Goal: Information Seeking & Learning: Learn about a topic

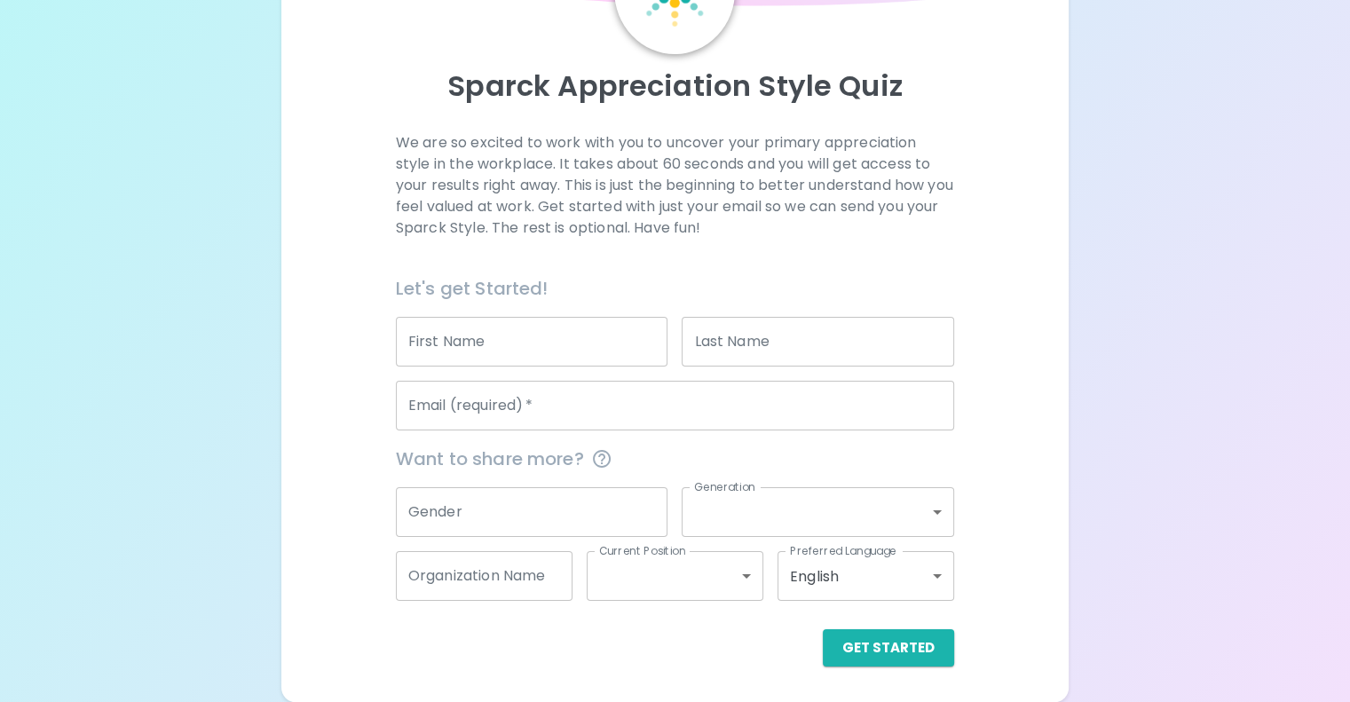
scroll to position [167, 0]
click at [592, 353] on input "First Name" at bounding box center [532, 342] width 272 height 50
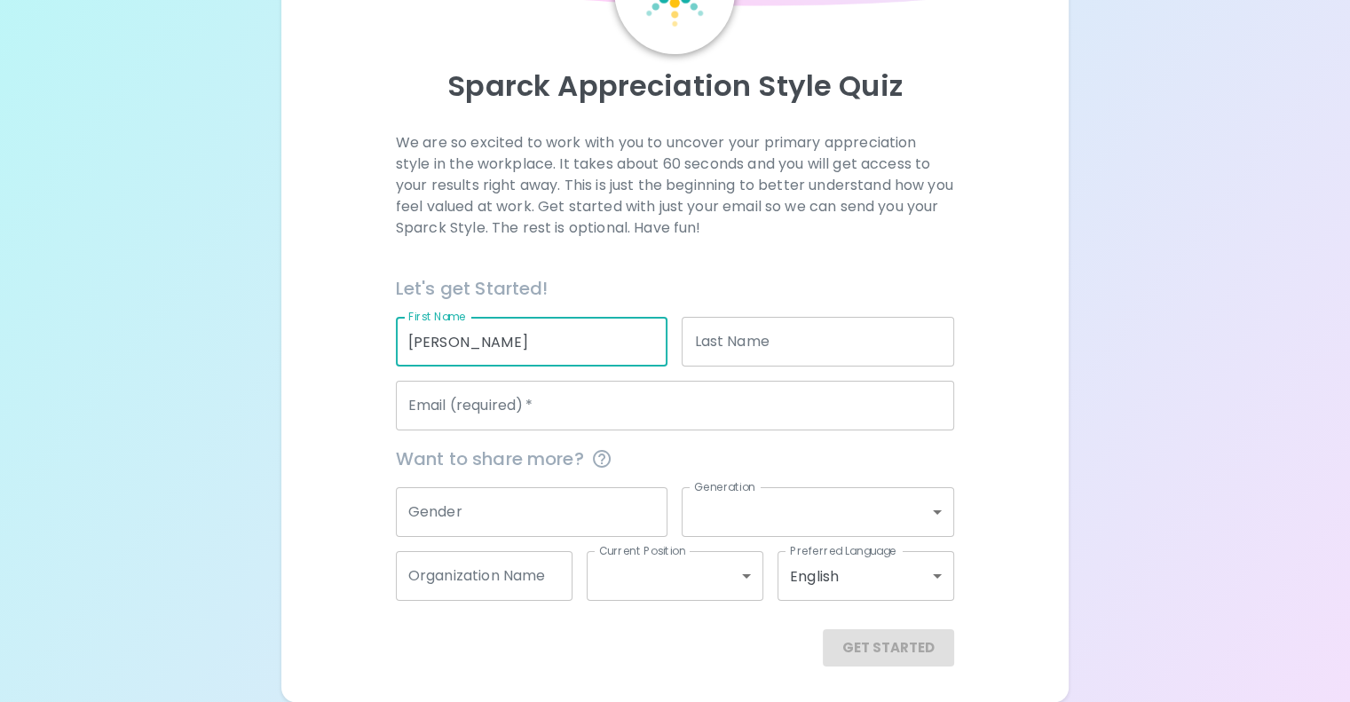
type input "[PERSON_NAME]"
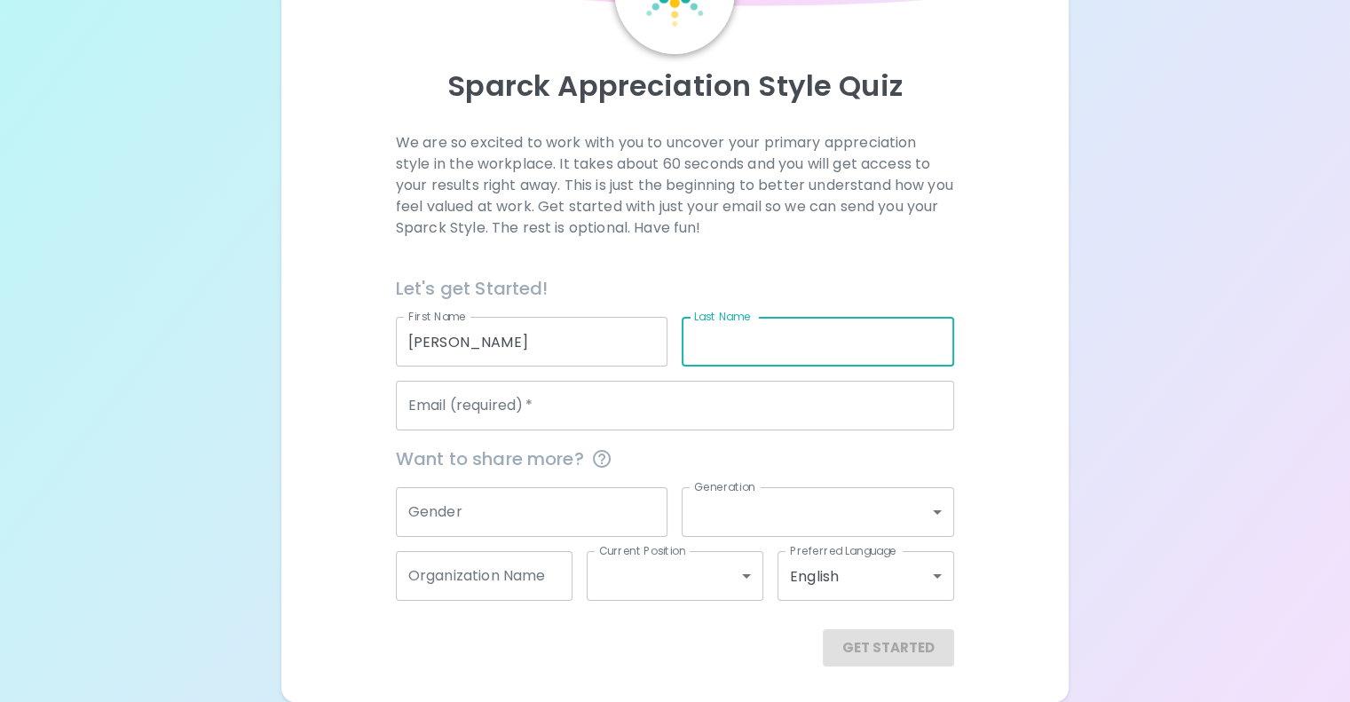
click at [735, 360] on input "Last Name" at bounding box center [817, 342] width 272 height 50
type input "[PERSON_NAME]"
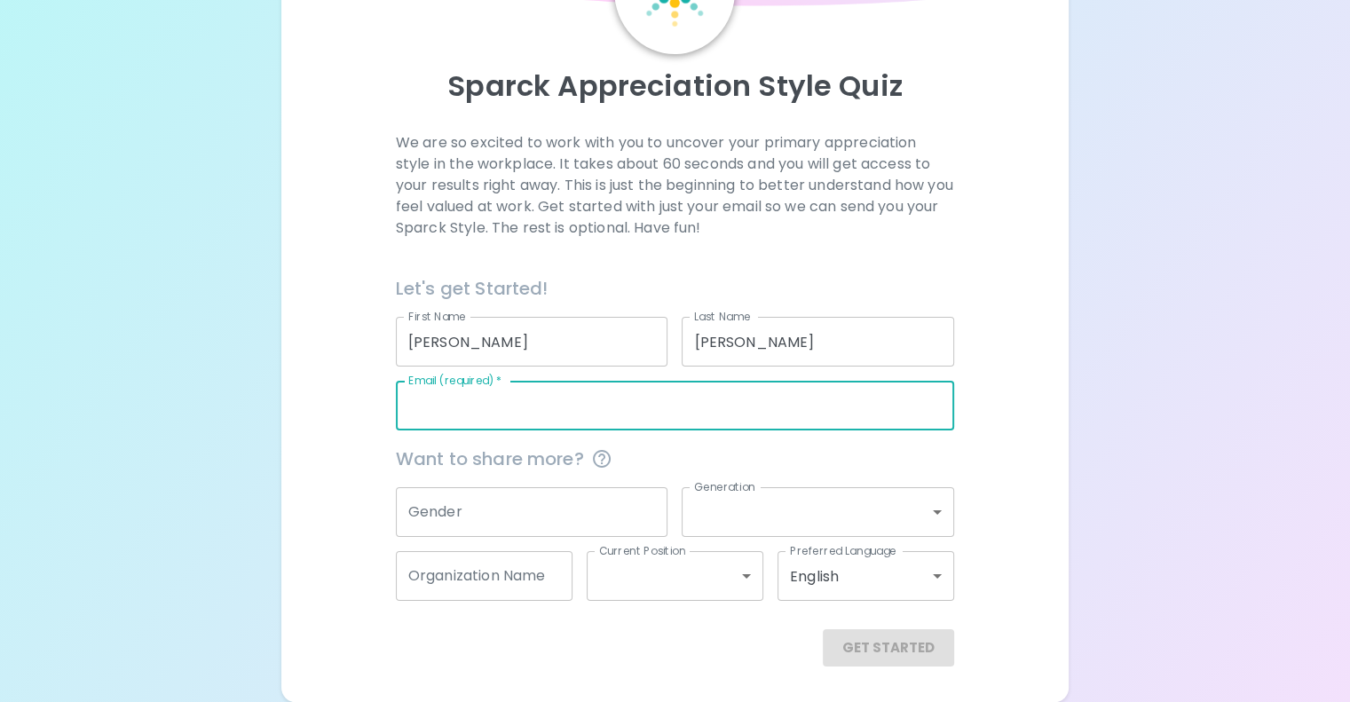
click at [643, 421] on input "Email (required)   *" at bounding box center [675, 406] width 558 height 50
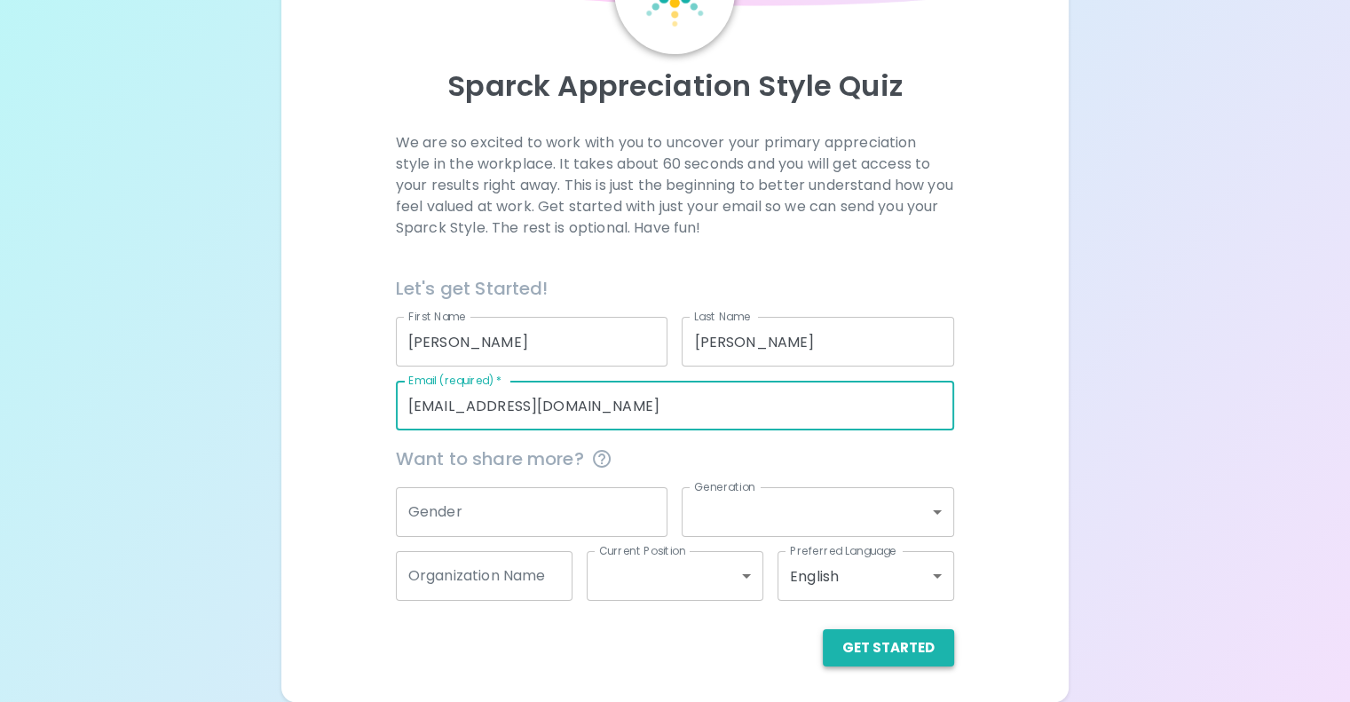
type input "[EMAIL_ADDRESS][DOMAIN_NAME]"
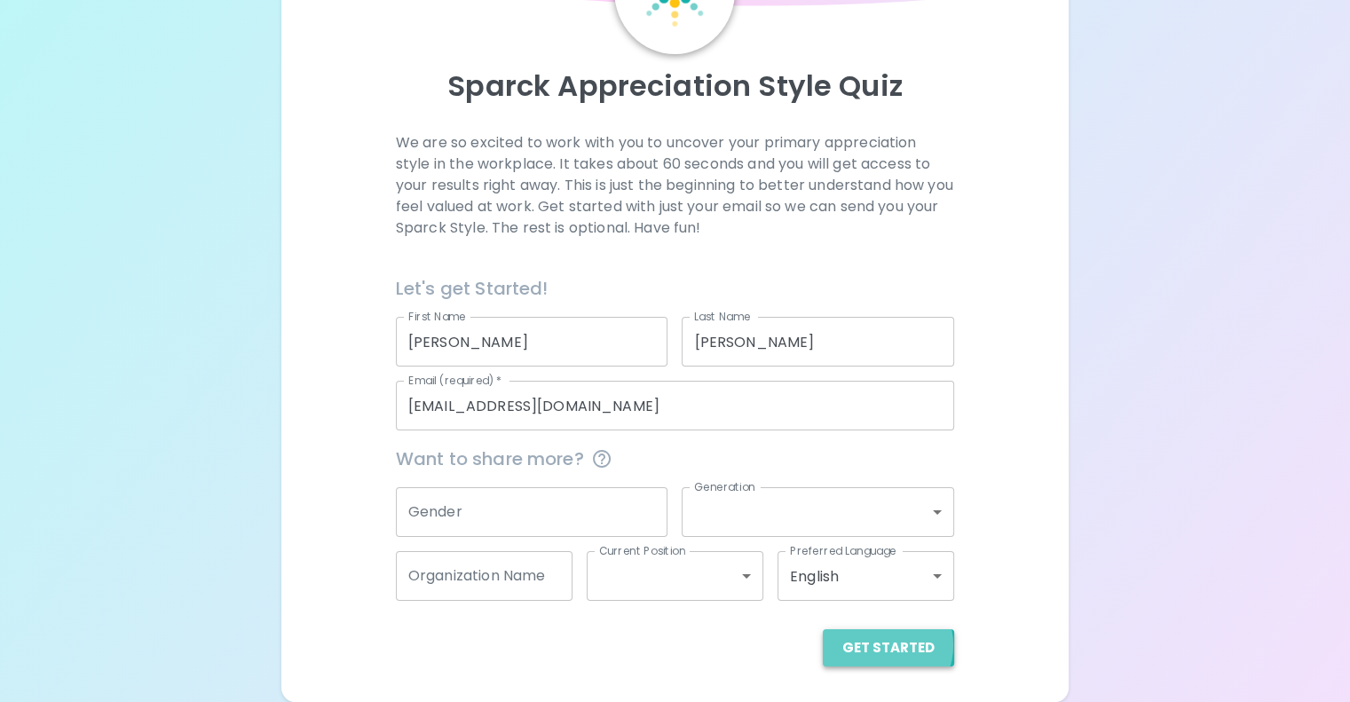
click at [823, 664] on button "Get Started" at bounding box center [888, 647] width 131 height 37
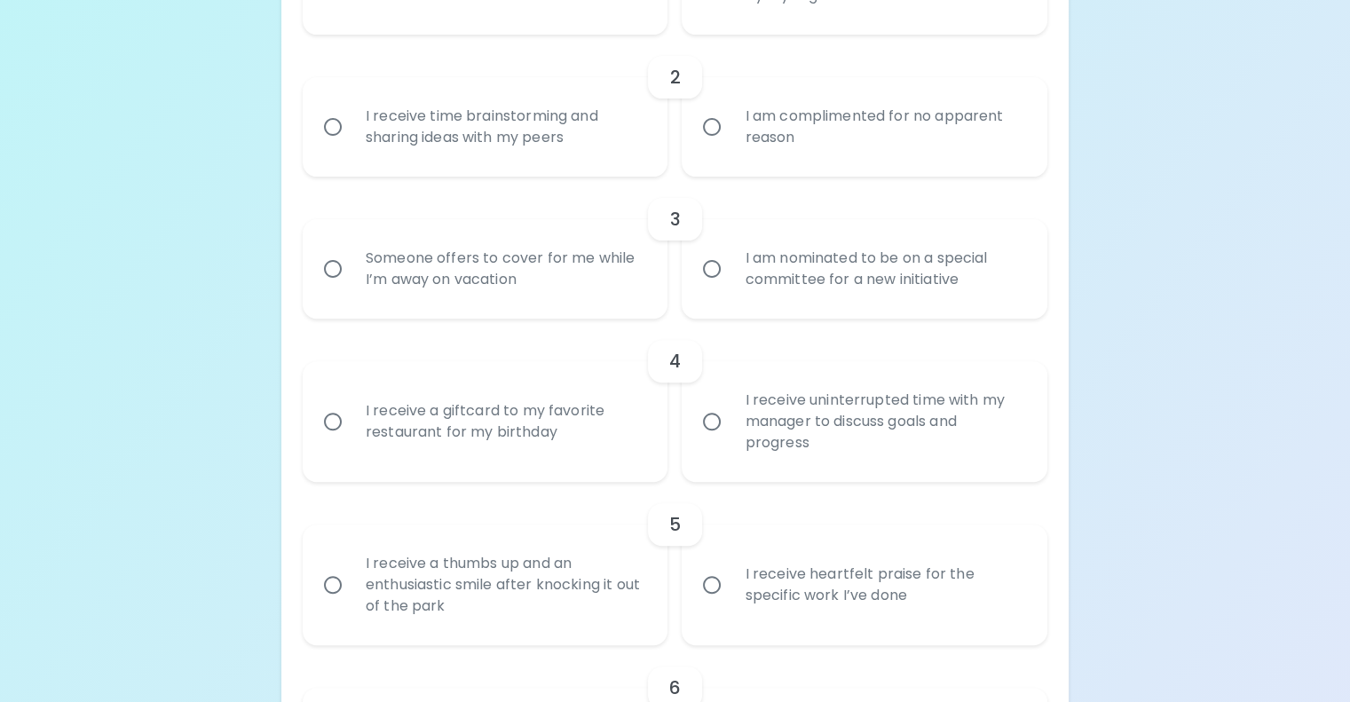
scroll to position [555, 0]
click at [492, 310] on div "Someone offers to cover for me while I’m away on vacation" at bounding box center [504, 267] width 307 height 85
click at [351, 286] on input "Someone offers to cover for me while I’m away on vacation" at bounding box center [332, 266] width 37 height 37
radio input "true"
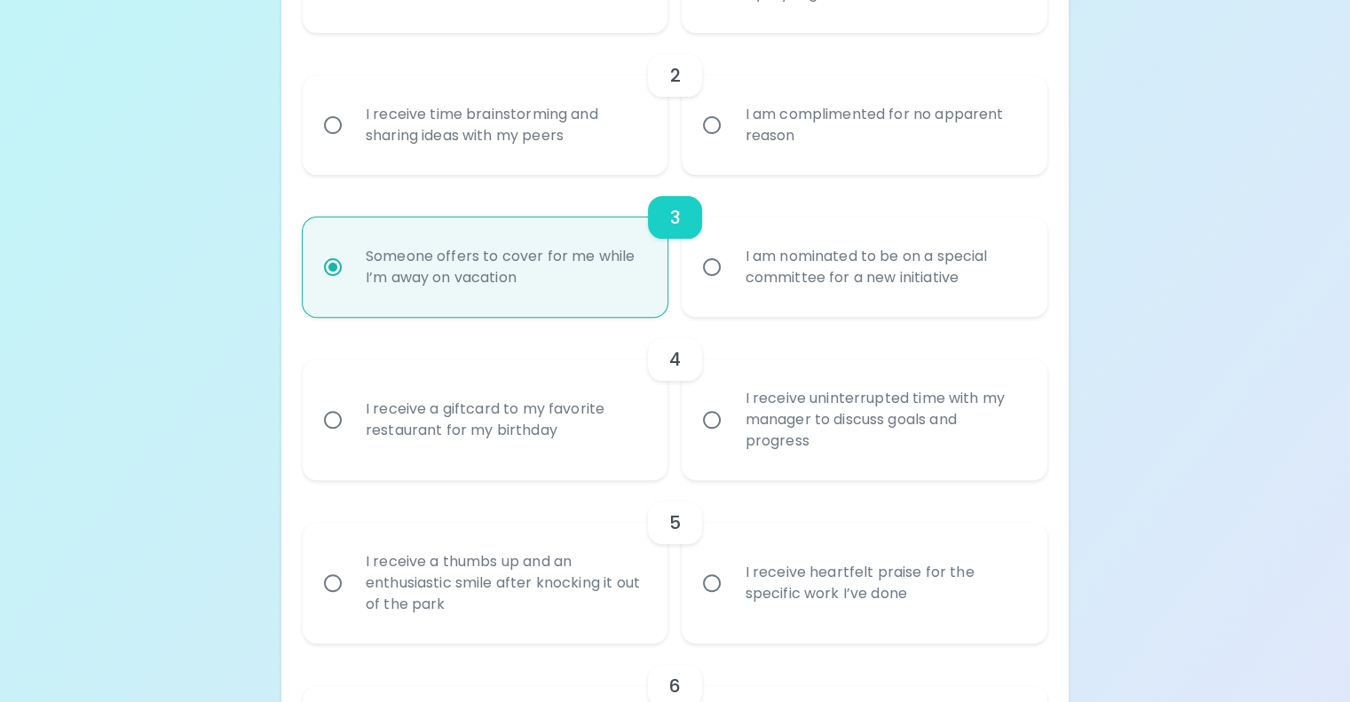
scroll to position [697, 0]
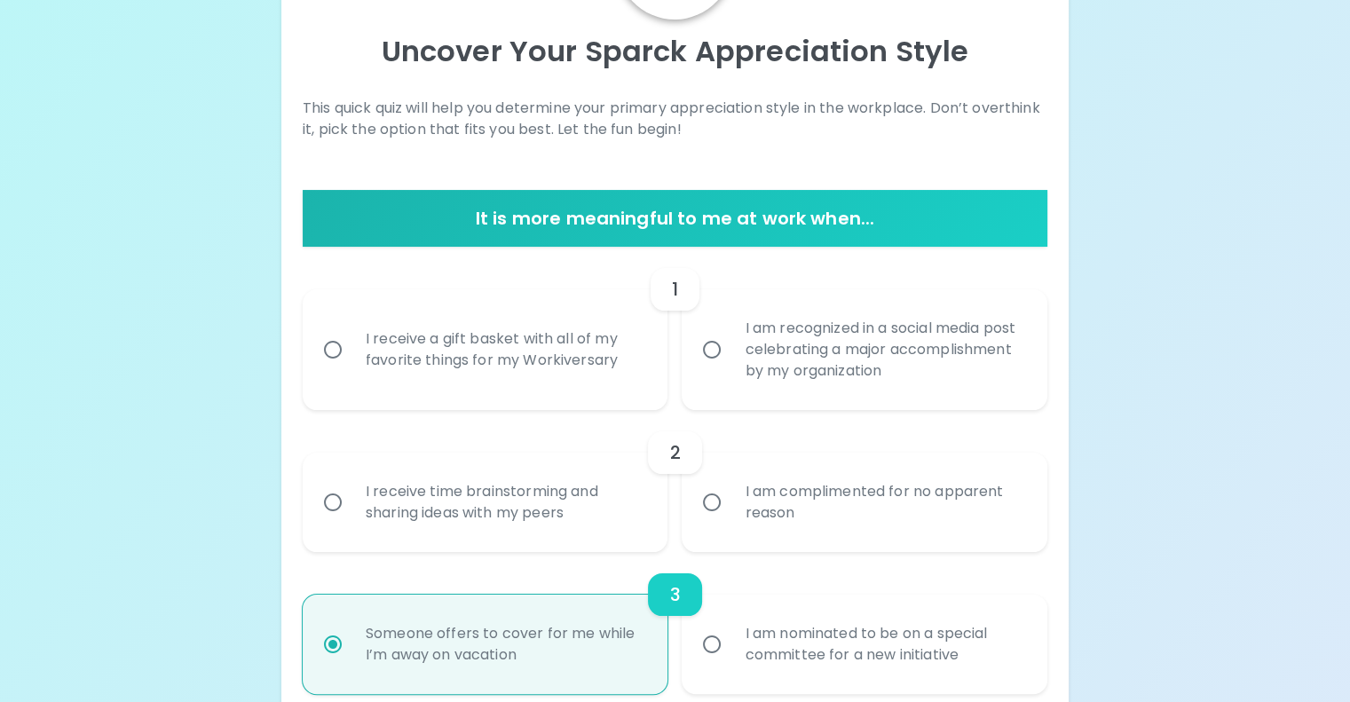
click at [532, 392] on div "I receive a gift basket with all of my favorite things for my Workiversary" at bounding box center [504, 349] width 307 height 85
click at [351, 368] on input "I receive a gift basket with all of my favorite things for my Workiversary" at bounding box center [332, 349] width 37 height 37
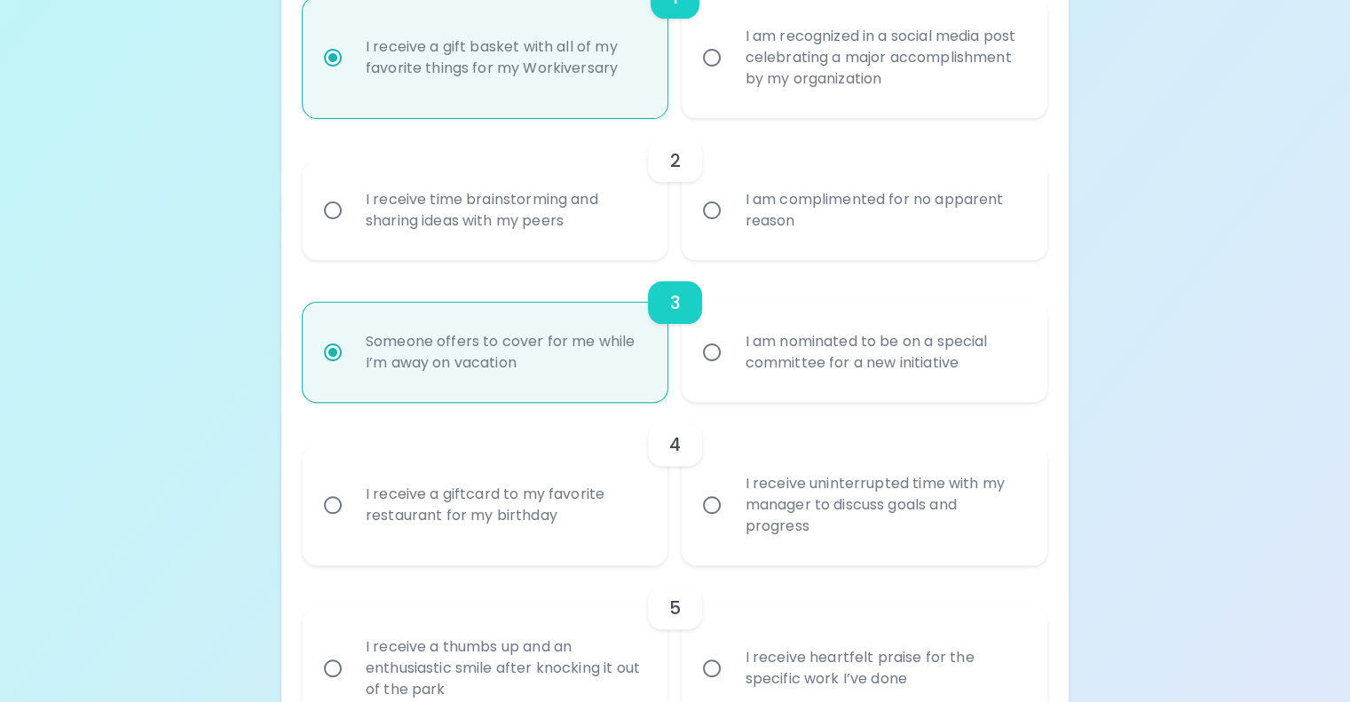
scroll to position [487, 0]
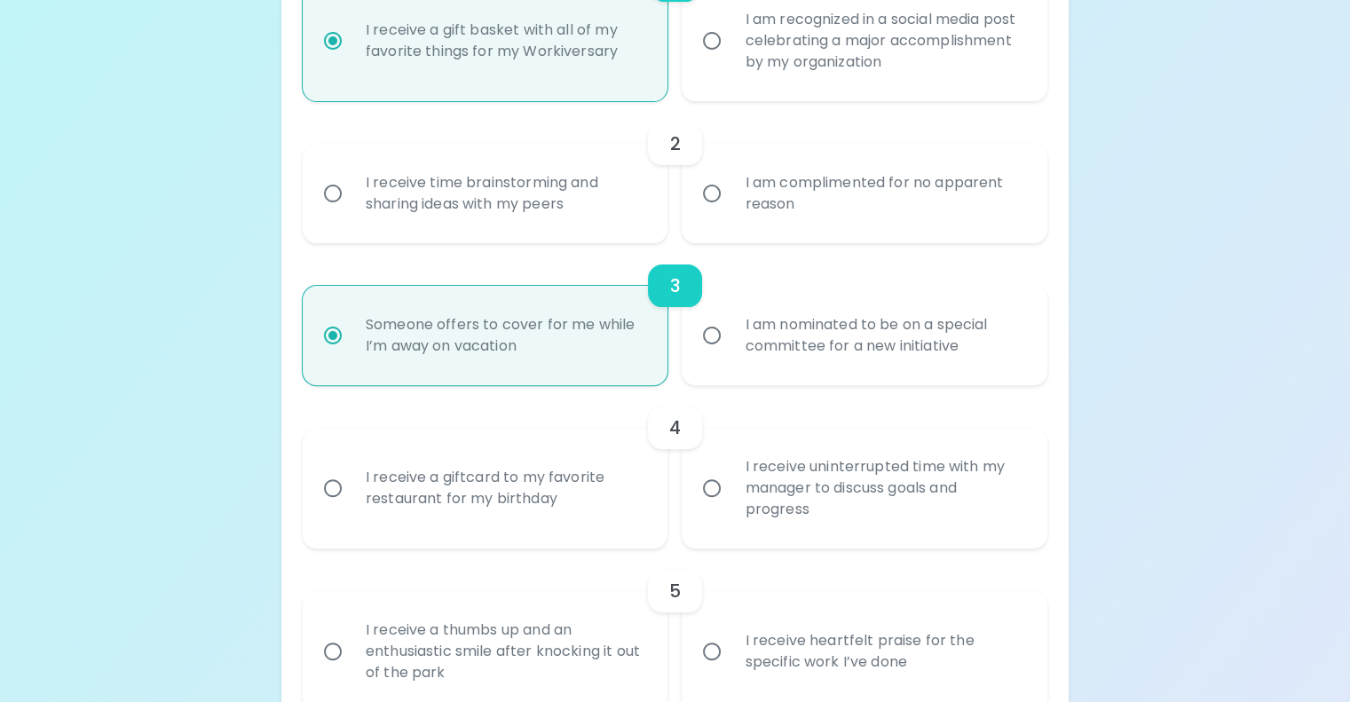
radio input "true"
click at [526, 236] on div "I receive time brainstorming and sharing ideas with my peers" at bounding box center [504, 193] width 307 height 85
click at [351, 212] on input "I receive time brainstorming and sharing ideas with my peers" at bounding box center [332, 193] width 37 height 37
radio input "false"
radio input "true"
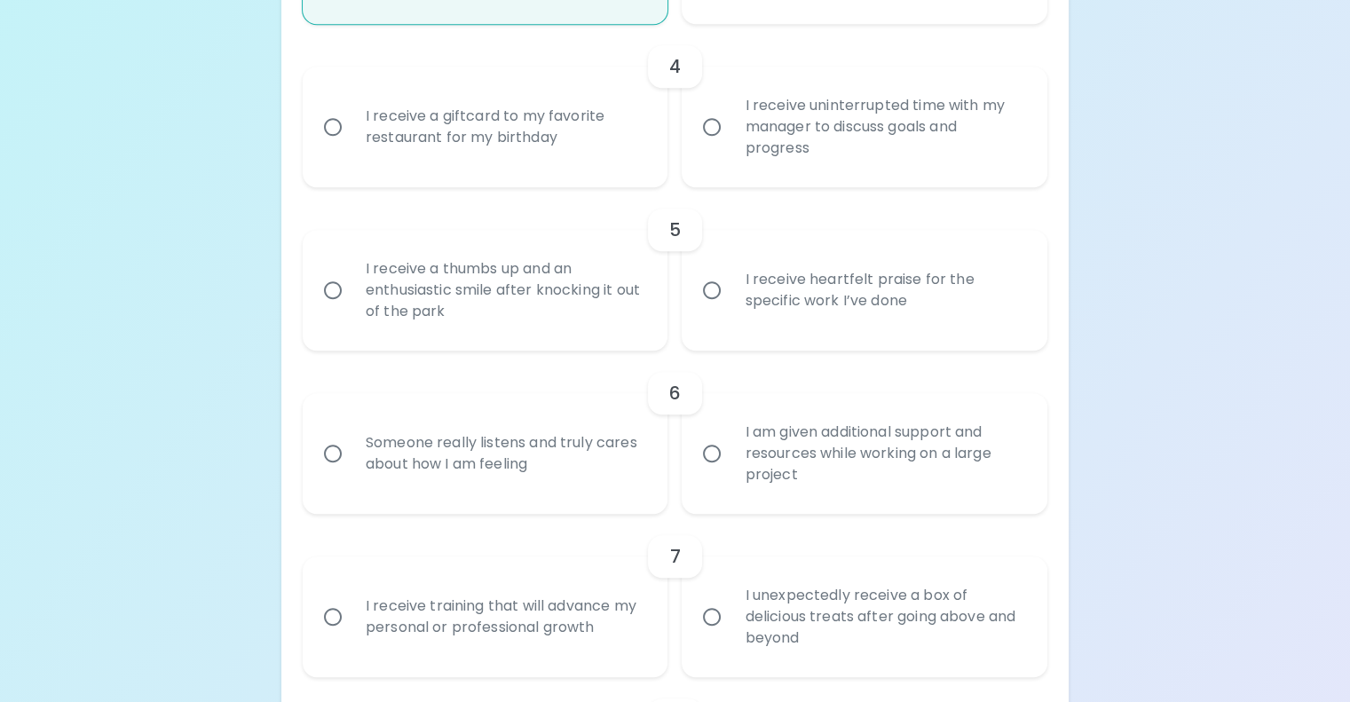
scroll to position [848, 0]
radio input "true"
click at [650, 169] on div "I receive a giftcard to my favorite restaurant for my birthday" at bounding box center [504, 126] width 307 height 85
click at [351, 146] on input "I receive a giftcard to my favorite restaurant for my birthday" at bounding box center [332, 126] width 37 height 37
radio input "false"
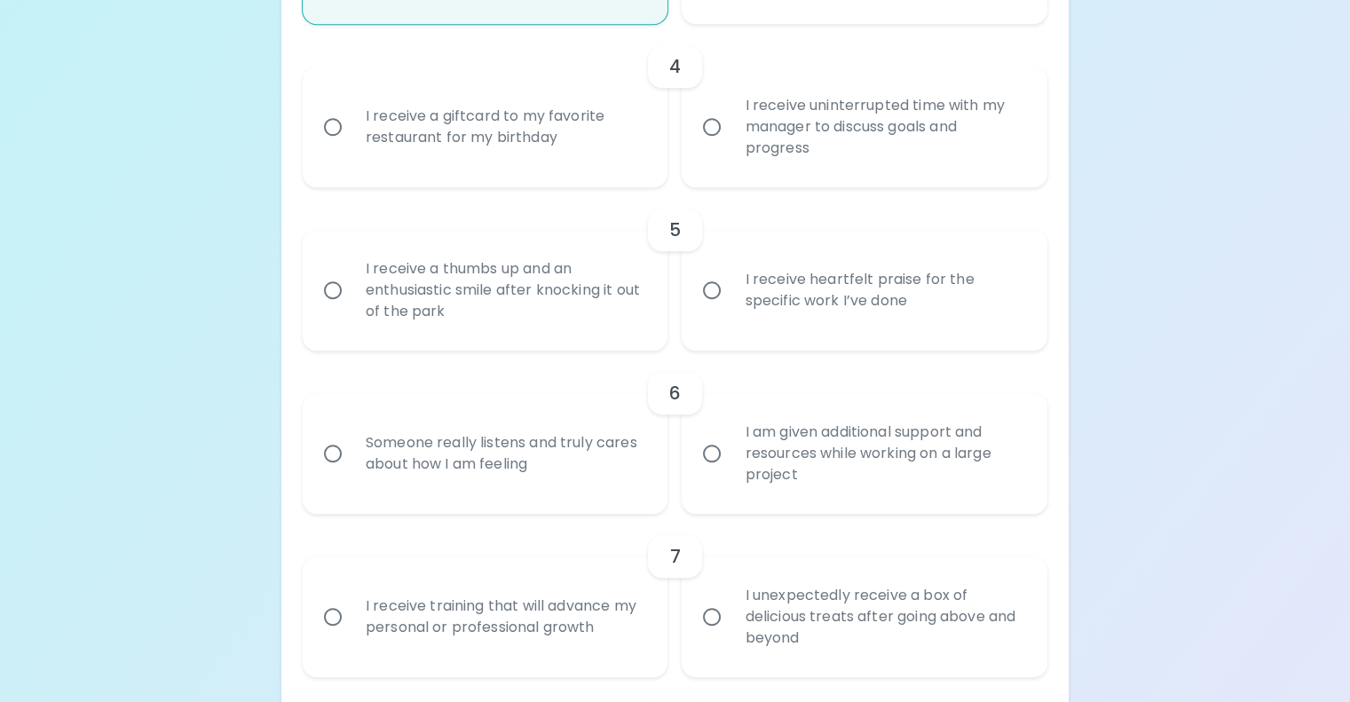
radio input "true"
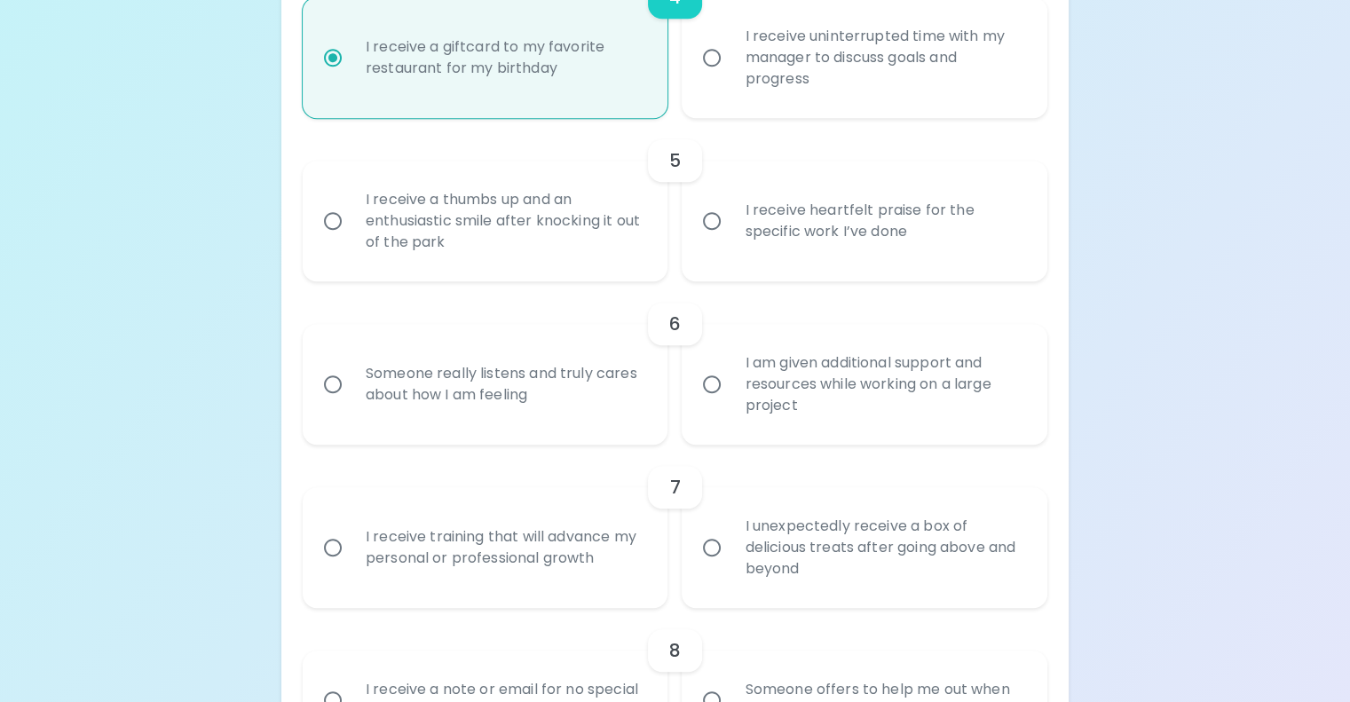
scroll to position [990, 0]
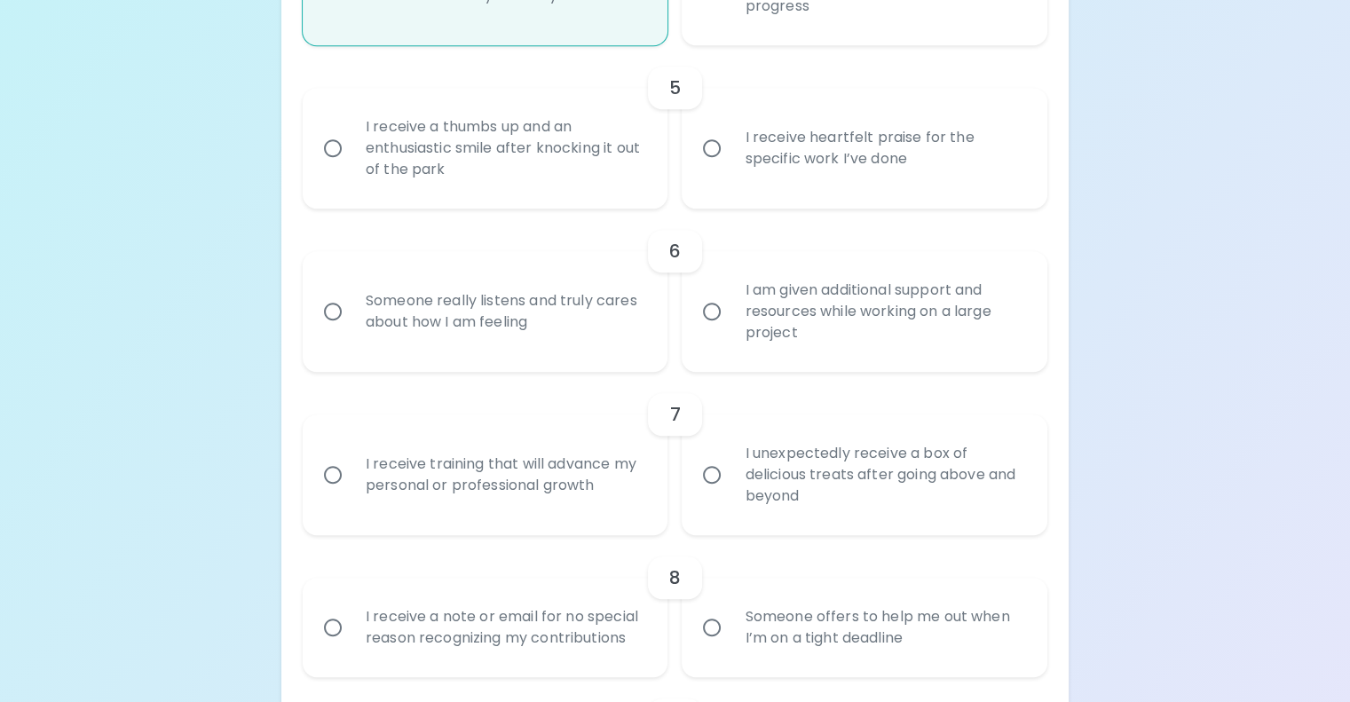
radio input "true"
radio input "false"
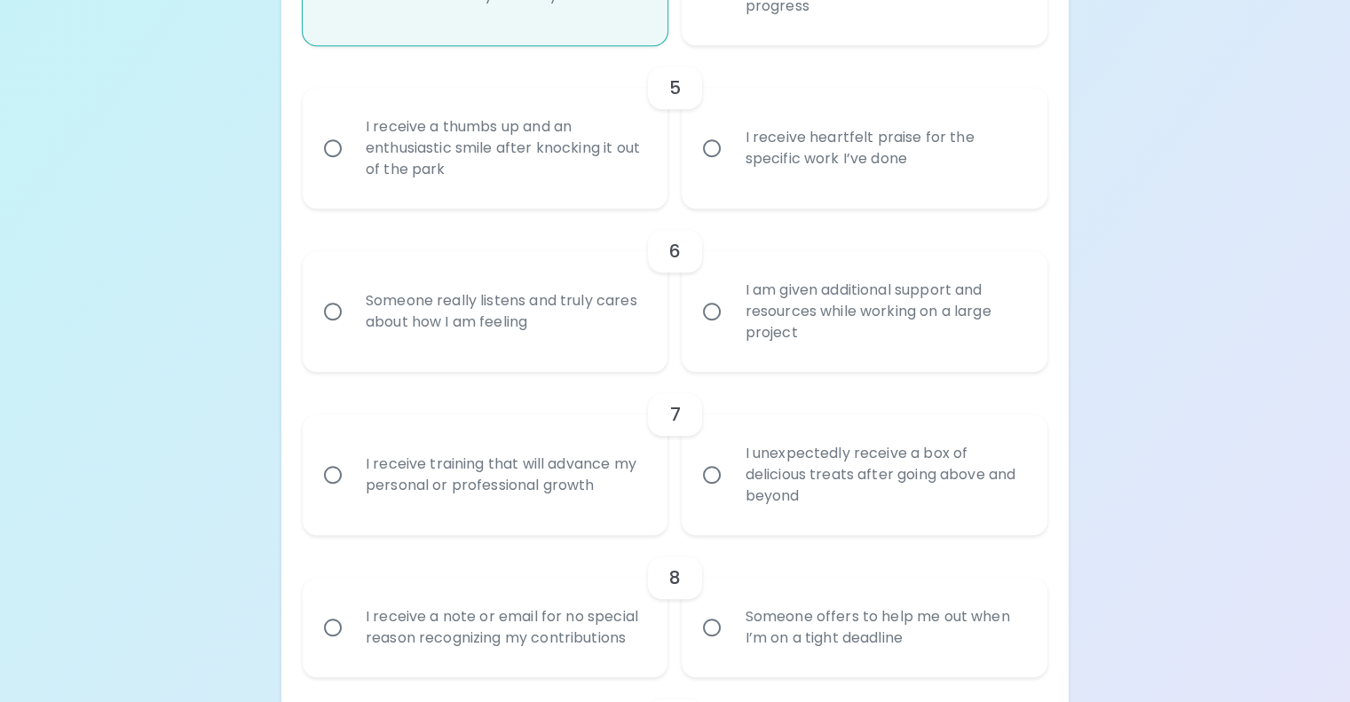
radio input "true"
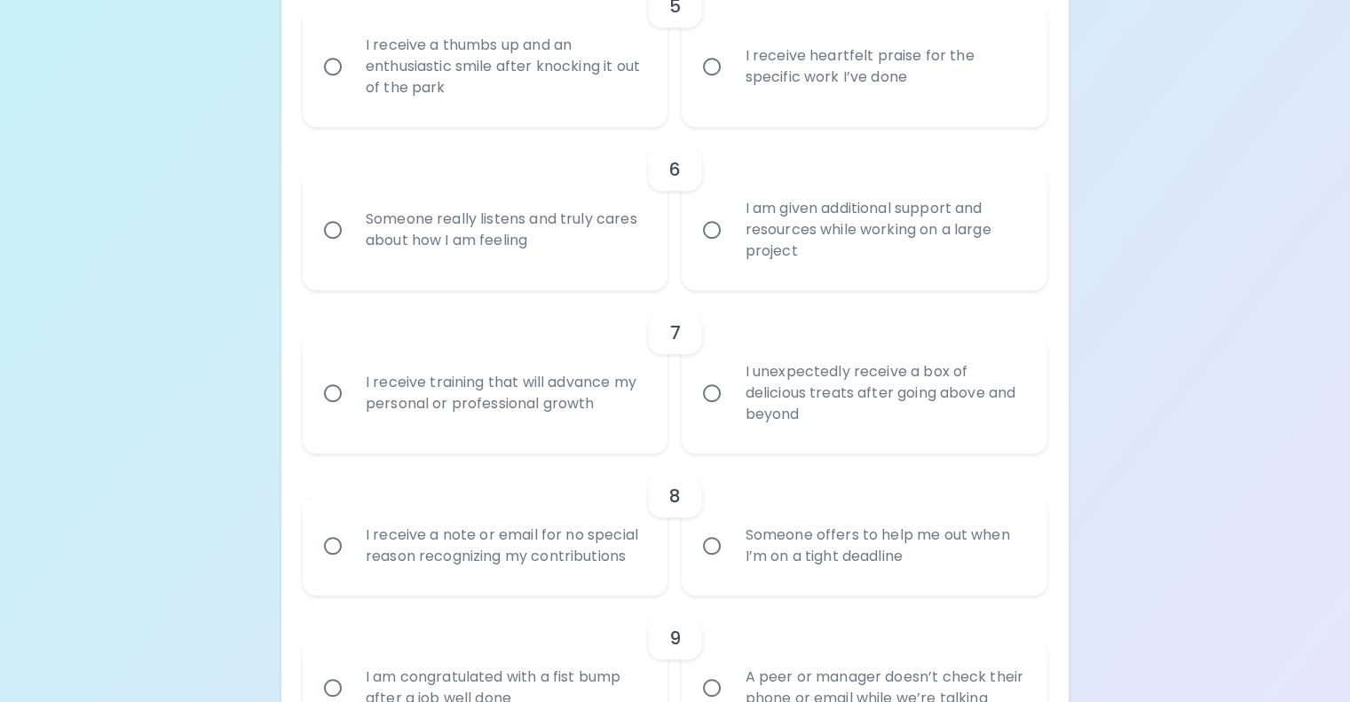
scroll to position [1074, 0]
radio input "true"
click at [805, 107] on div "I receive heartfelt praise for the specific work I’ve done" at bounding box center [883, 64] width 307 height 85
click at [730, 83] on input "I receive heartfelt praise for the specific work I’ve done" at bounding box center [711, 64] width 37 height 37
radio input "false"
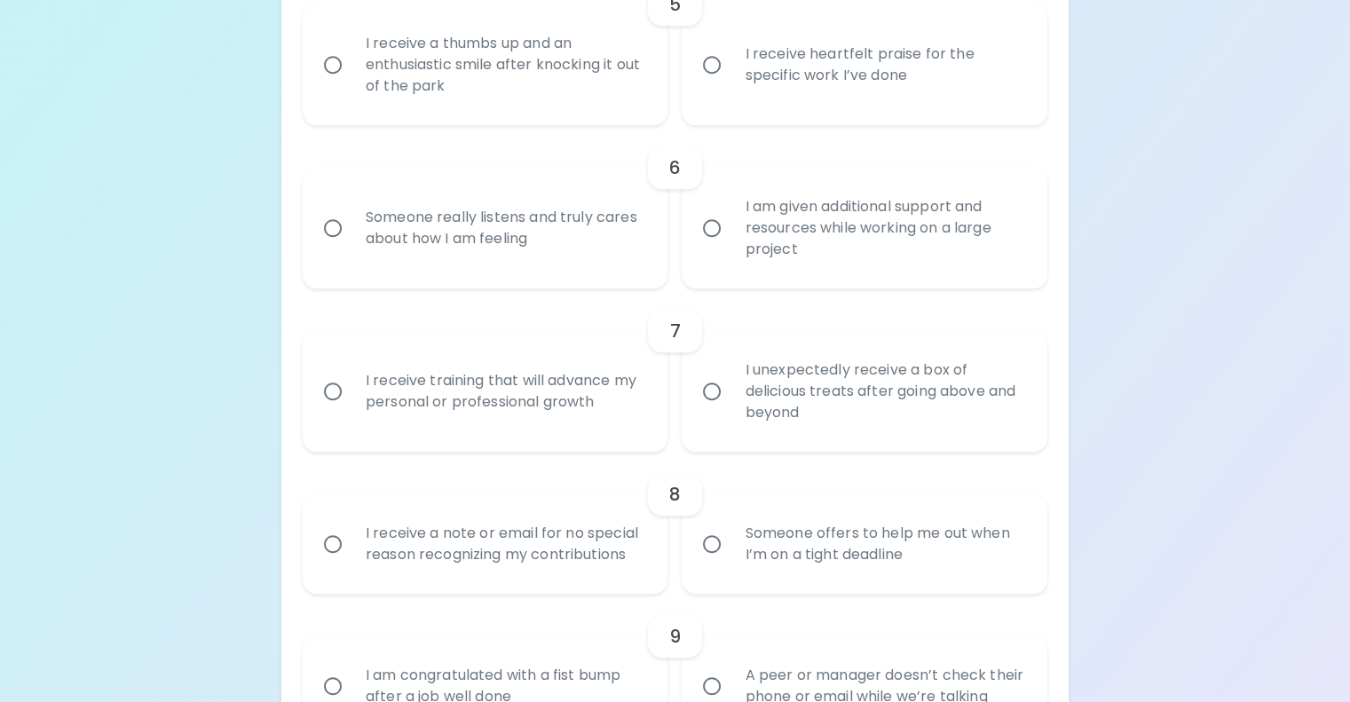
radio input "false"
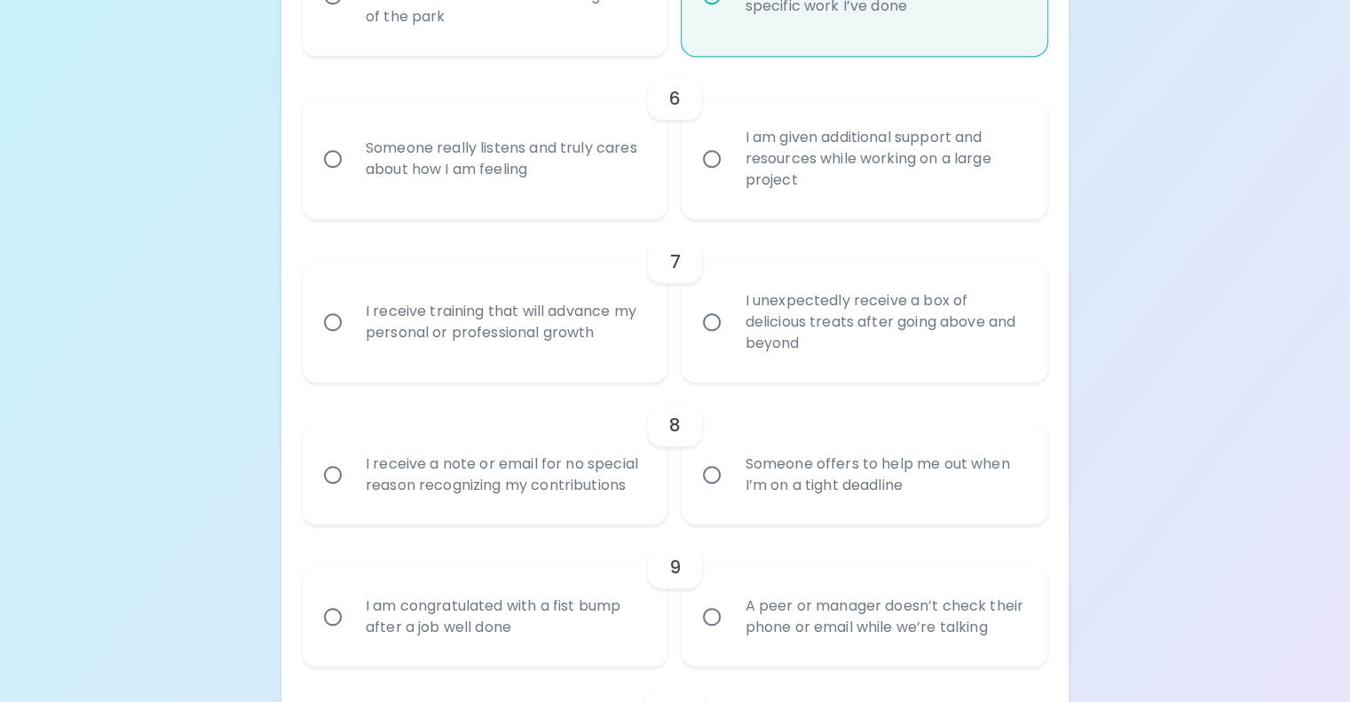
scroll to position [1216, 0]
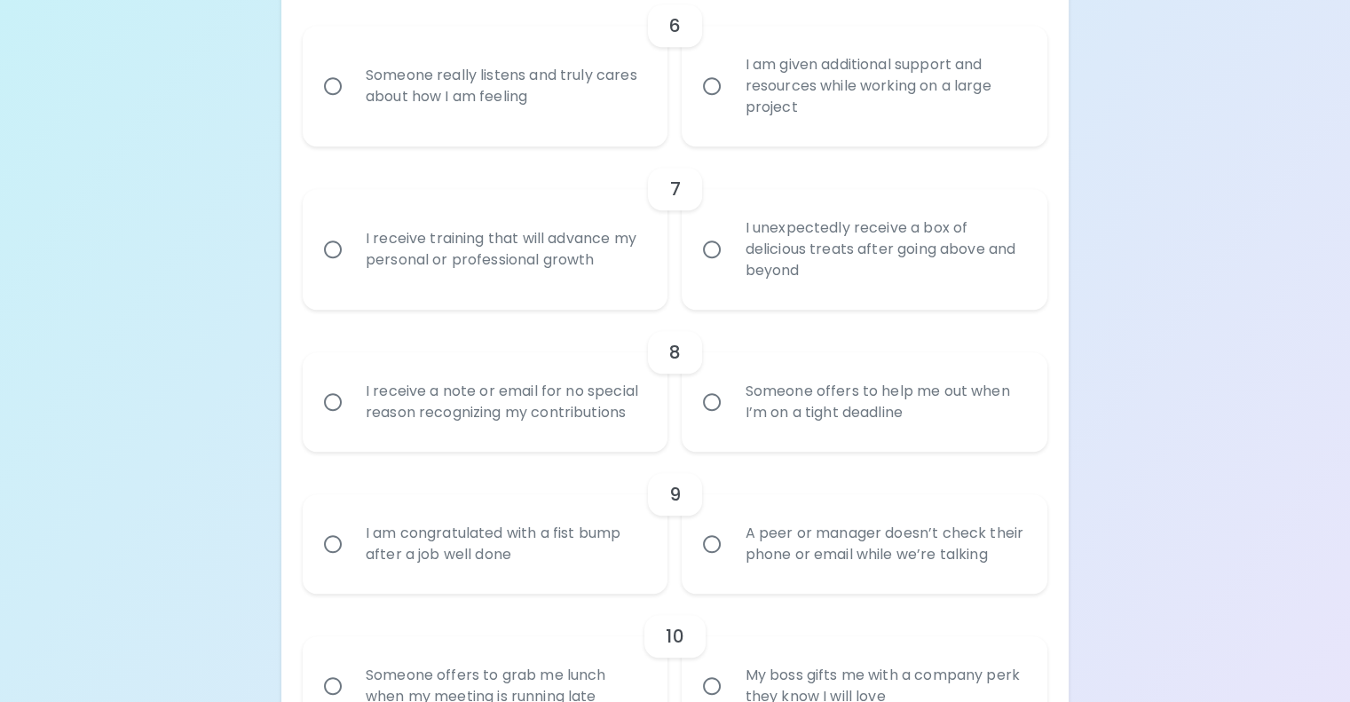
radio input "true"
click at [621, 129] on div "Someone really listens and truly cares about how I am feeling" at bounding box center [504, 85] width 307 height 85
click at [351, 105] on input "Someone really listens and truly cares about how I am feeling" at bounding box center [332, 85] width 37 height 37
radio input "false"
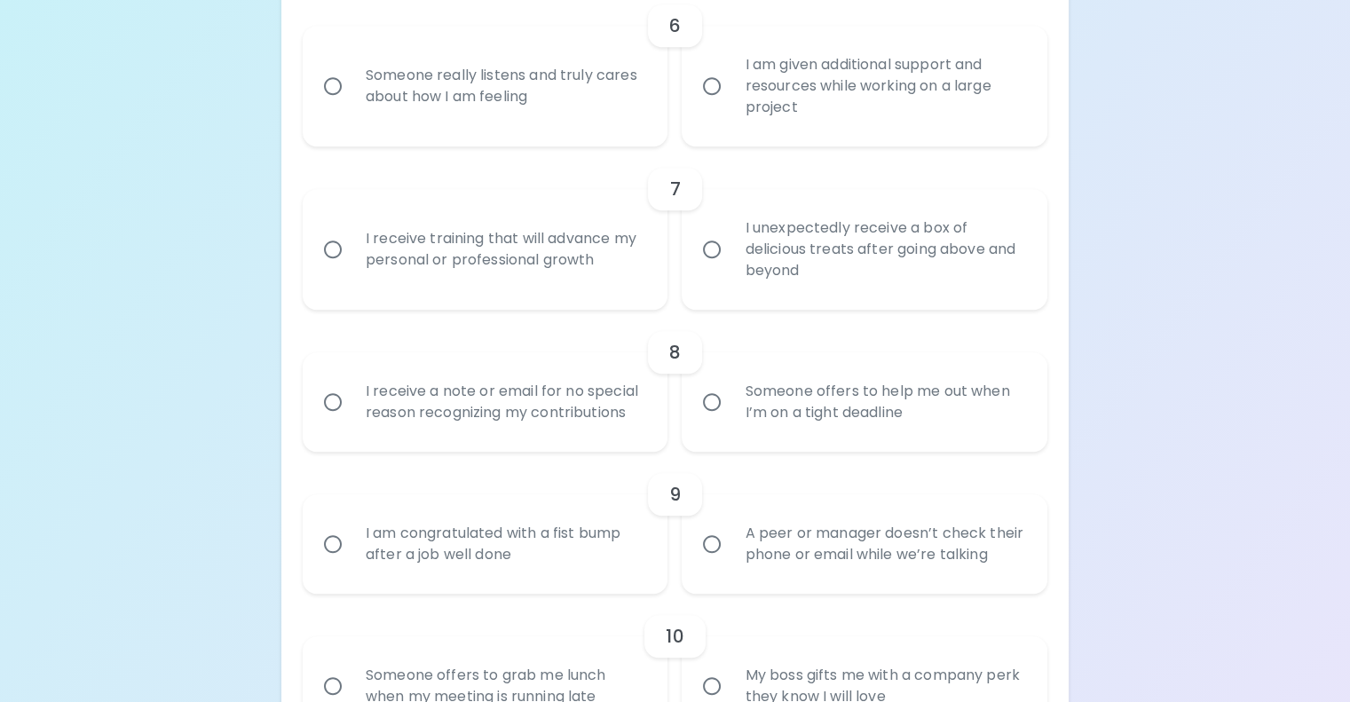
radio input "false"
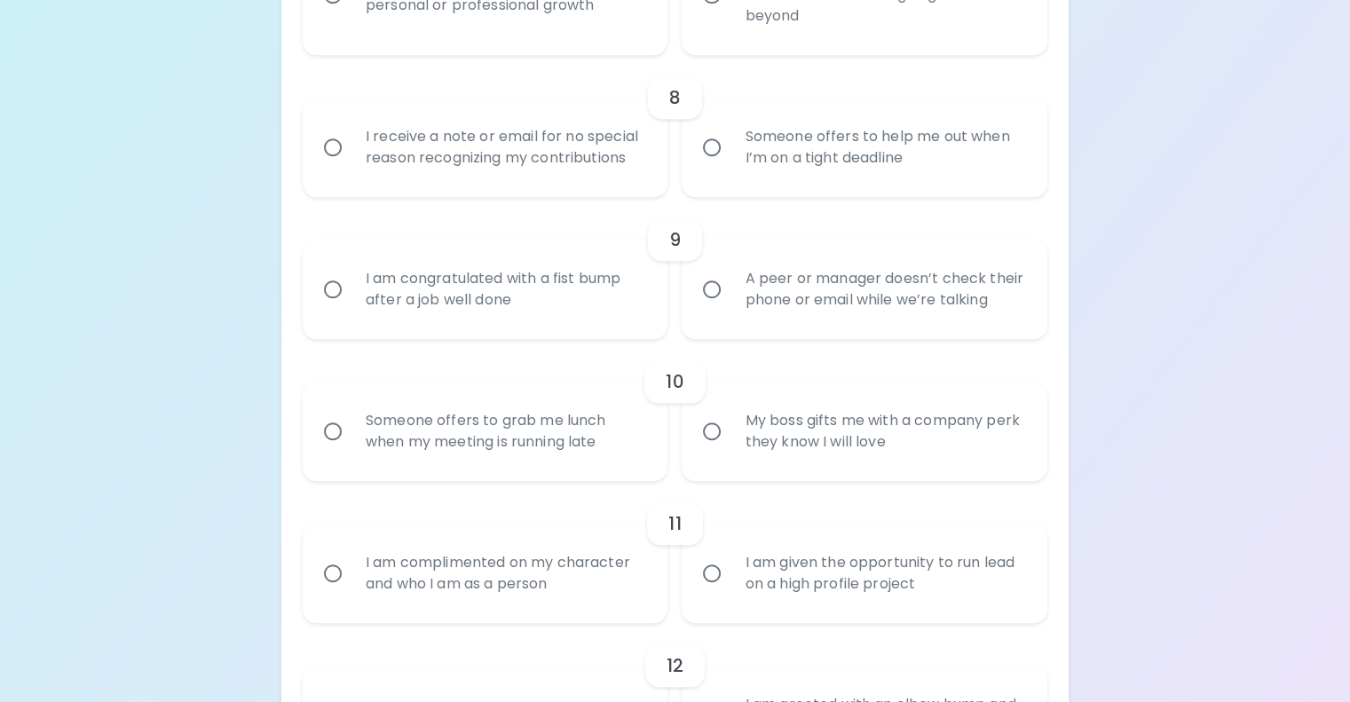
scroll to position [1471, 0]
radio input "true"
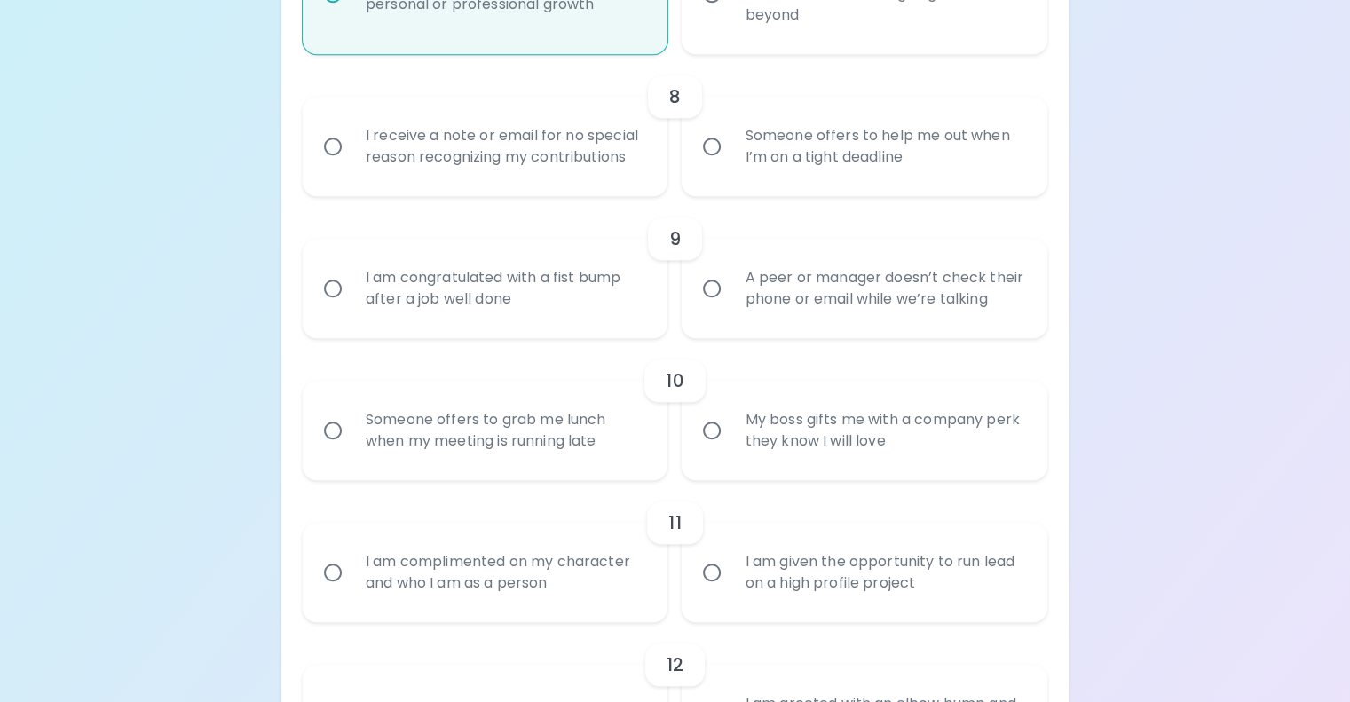
radio input "false"
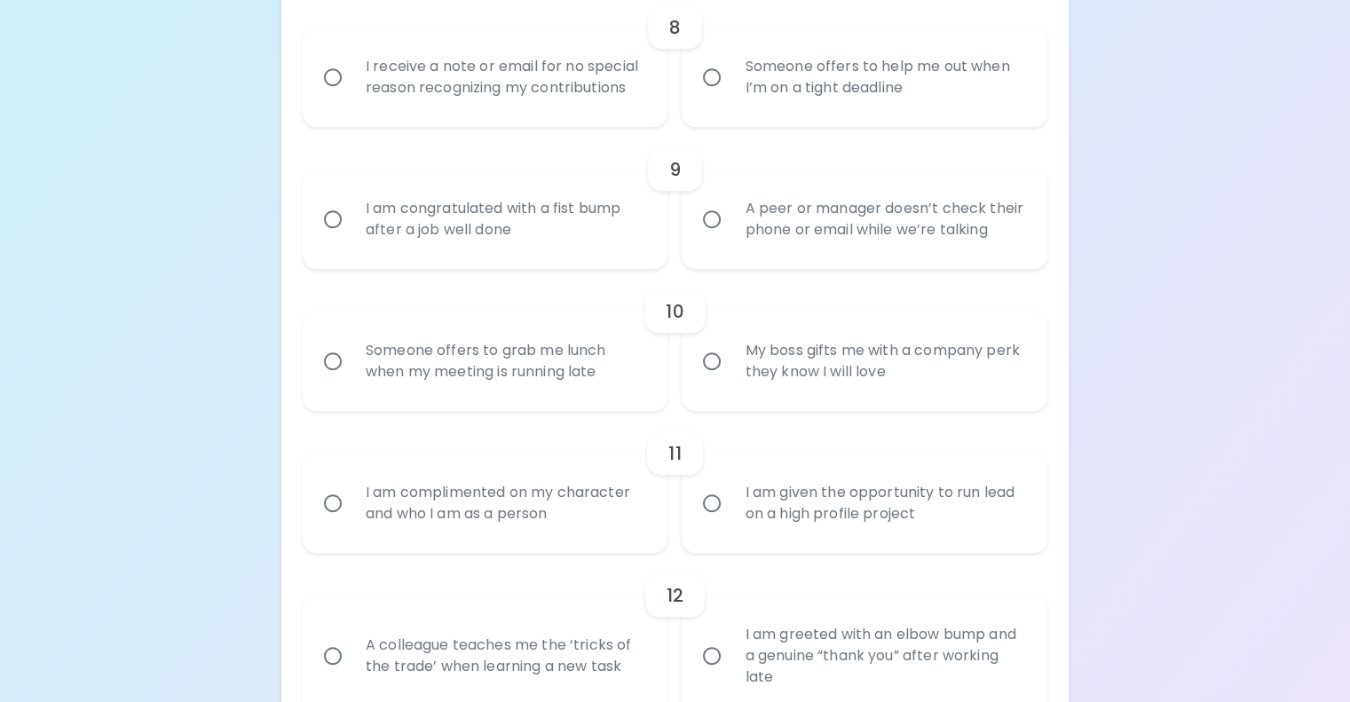
scroll to position [1613, 0]
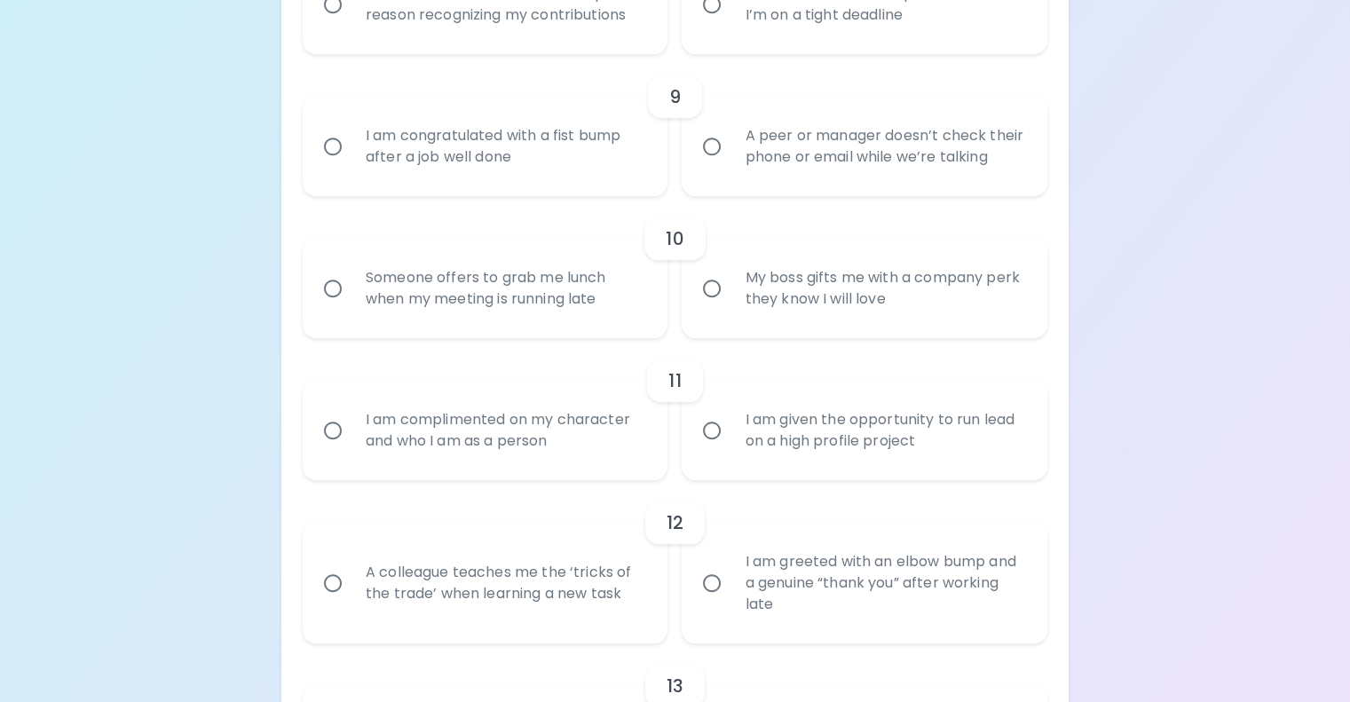
radio input "true"
click at [852, 47] on div "Someone offers to help me out when I’m on a tight deadline" at bounding box center [883, 4] width 307 height 85
click at [730, 23] on input "Someone offers to help me out when I’m on a tight deadline" at bounding box center [711, 4] width 37 height 37
radio input "false"
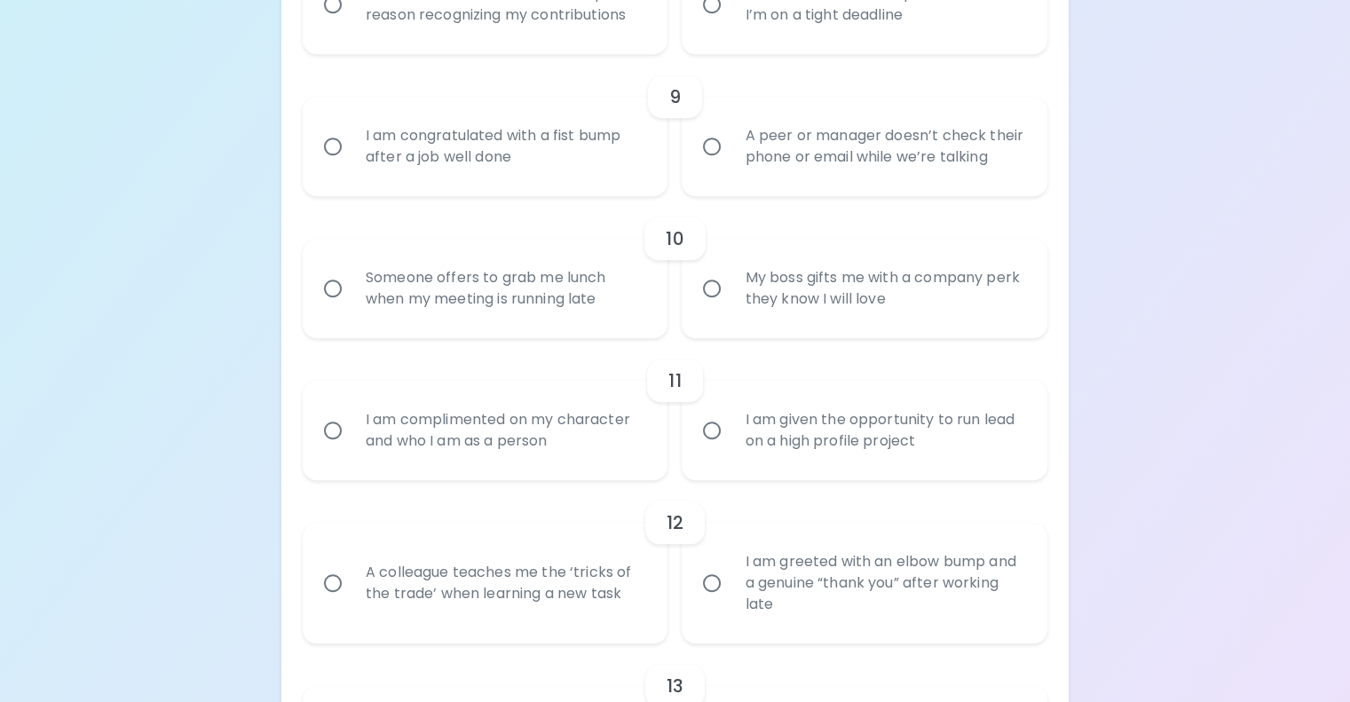
radio input "false"
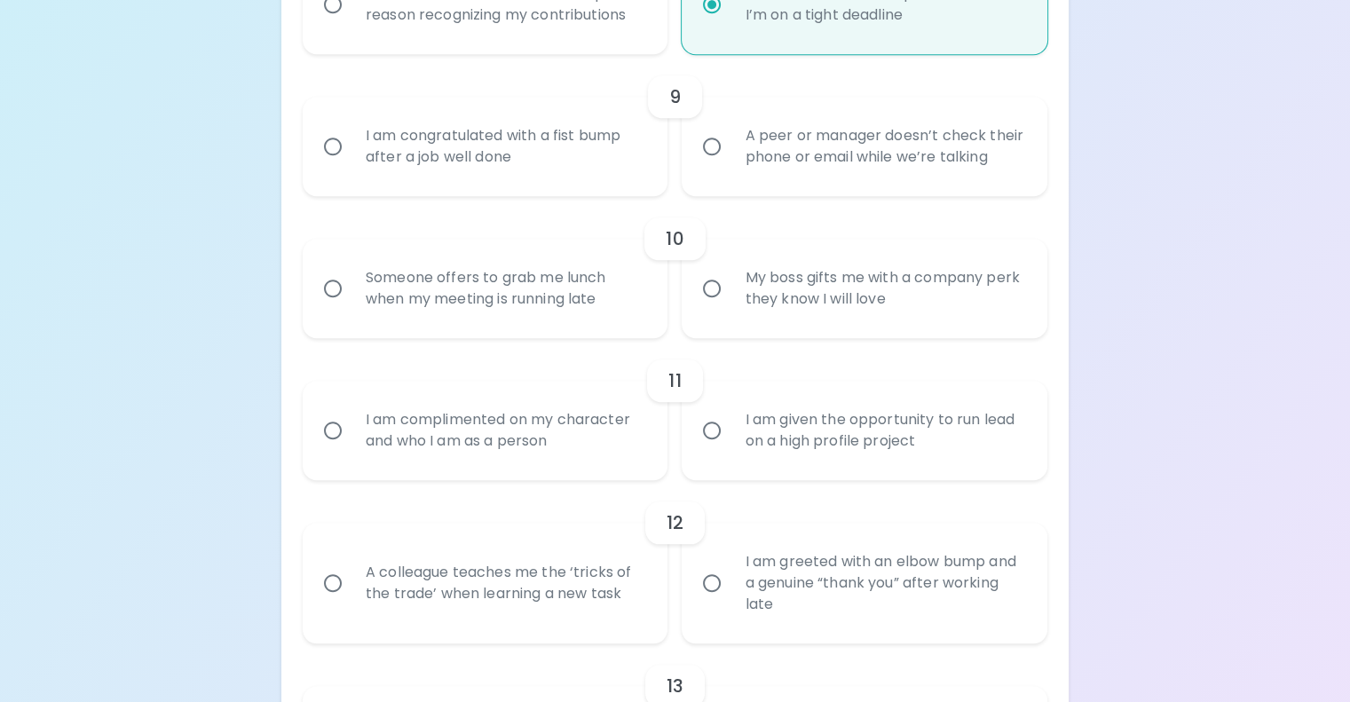
scroll to position [1755, 0]
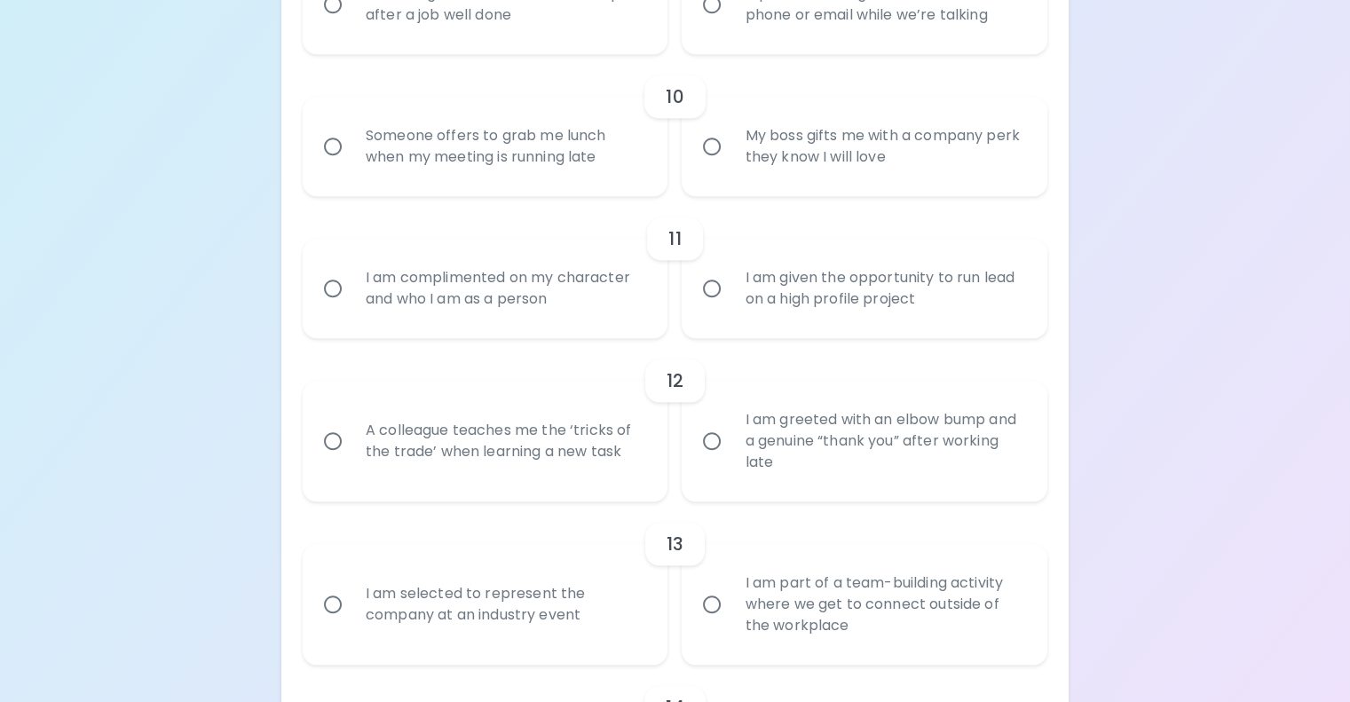
radio input "true"
click at [791, 47] on div "A peer or manager doesn’t check their phone or email while we’re talking" at bounding box center [883, 4] width 307 height 85
click at [730, 23] on input "A peer or manager doesn’t check their phone or email while we’re talking" at bounding box center [711, 4] width 37 height 37
radio input "false"
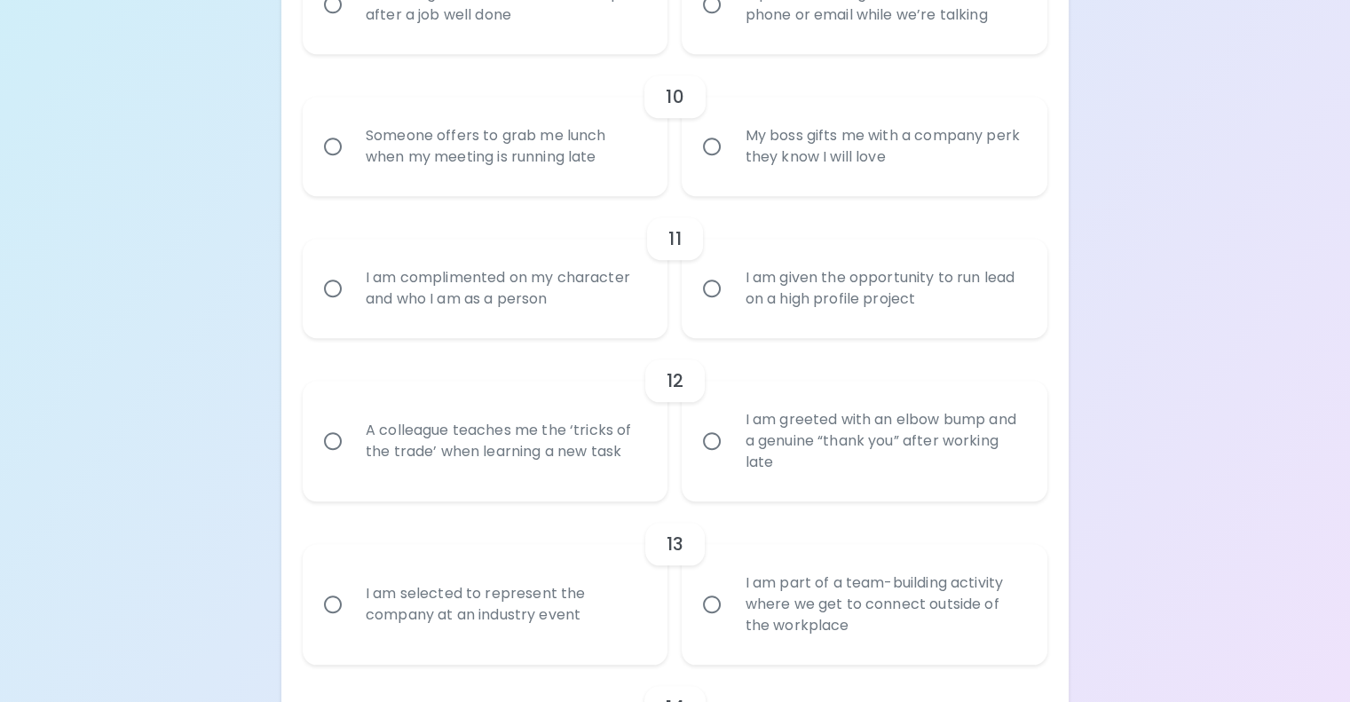
radio input "false"
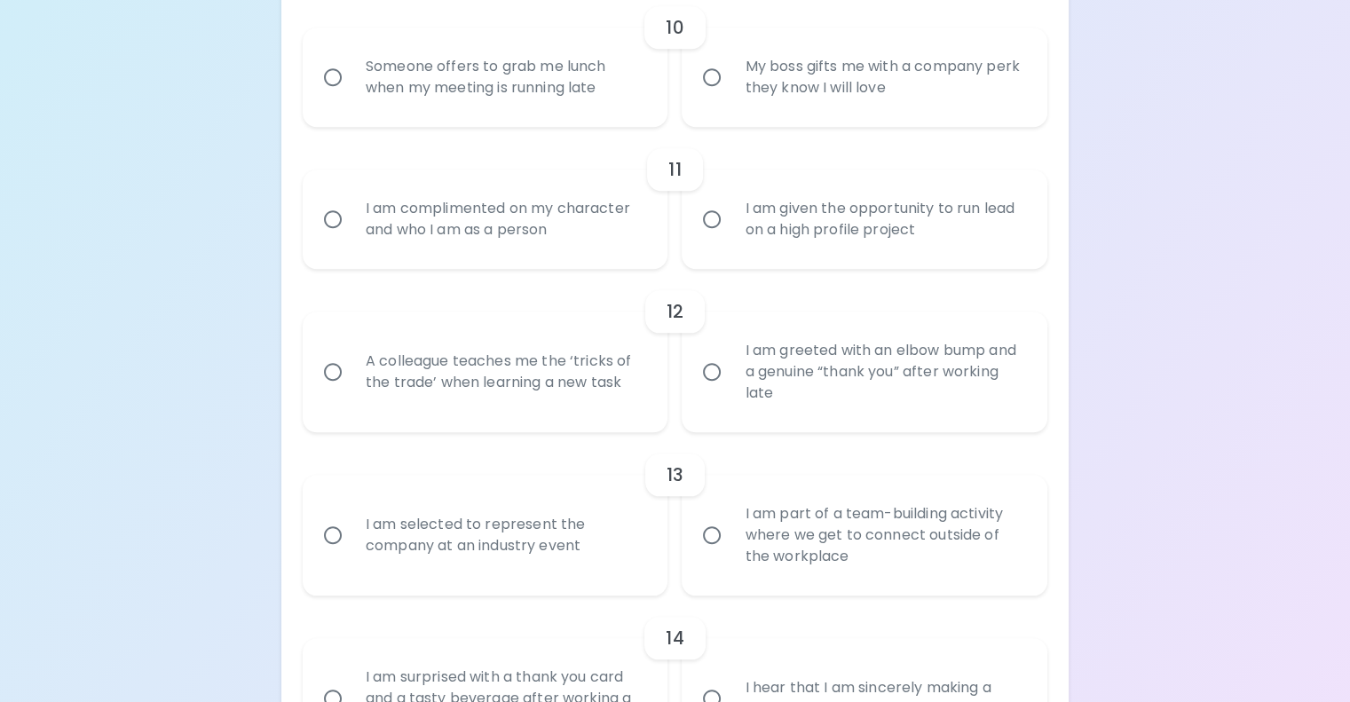
scroll to position [1897, 0]
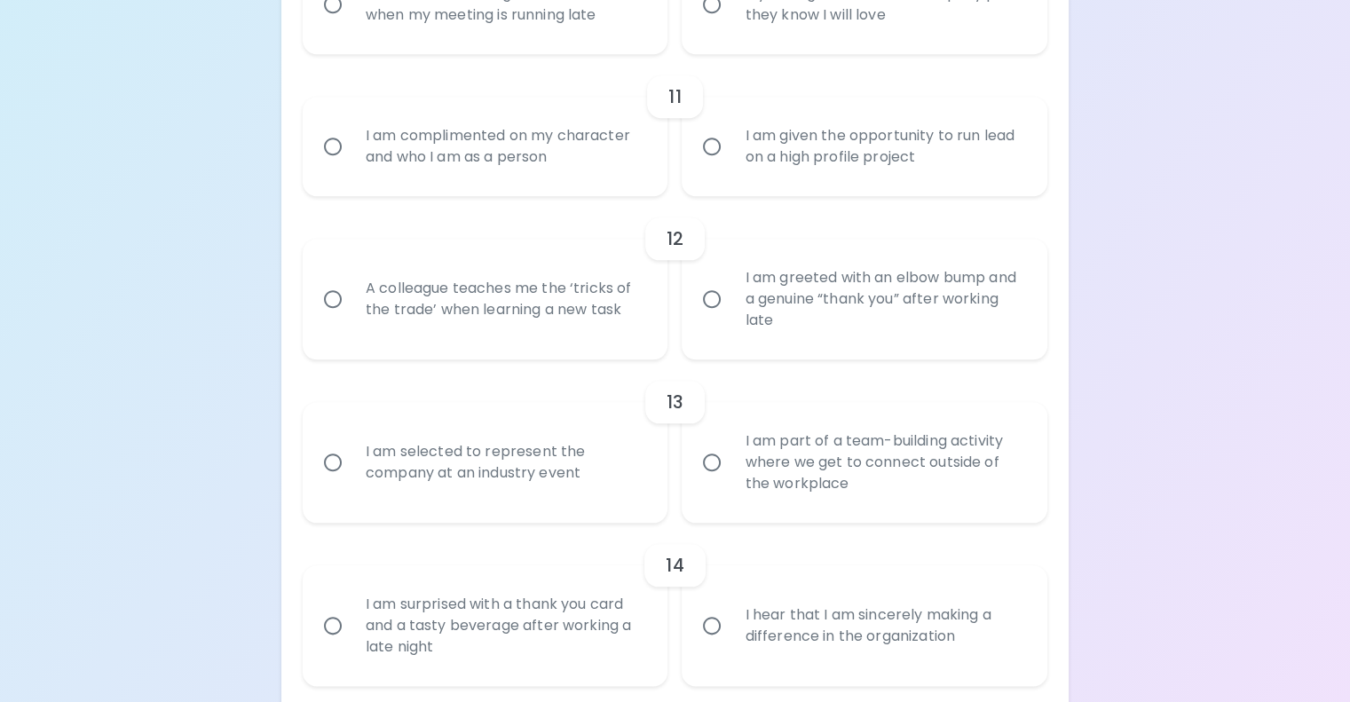
radio input "true"
click at [815, 47] on div "My boss gifts me with a company perk they know I will love" at bounding box center [883, 4] width 307 height 85
click at [730, 23] on input "My boss gifts me with a company perk they know I will love" at bounding box center [711, 4] width 37 height 37
radio input "false"
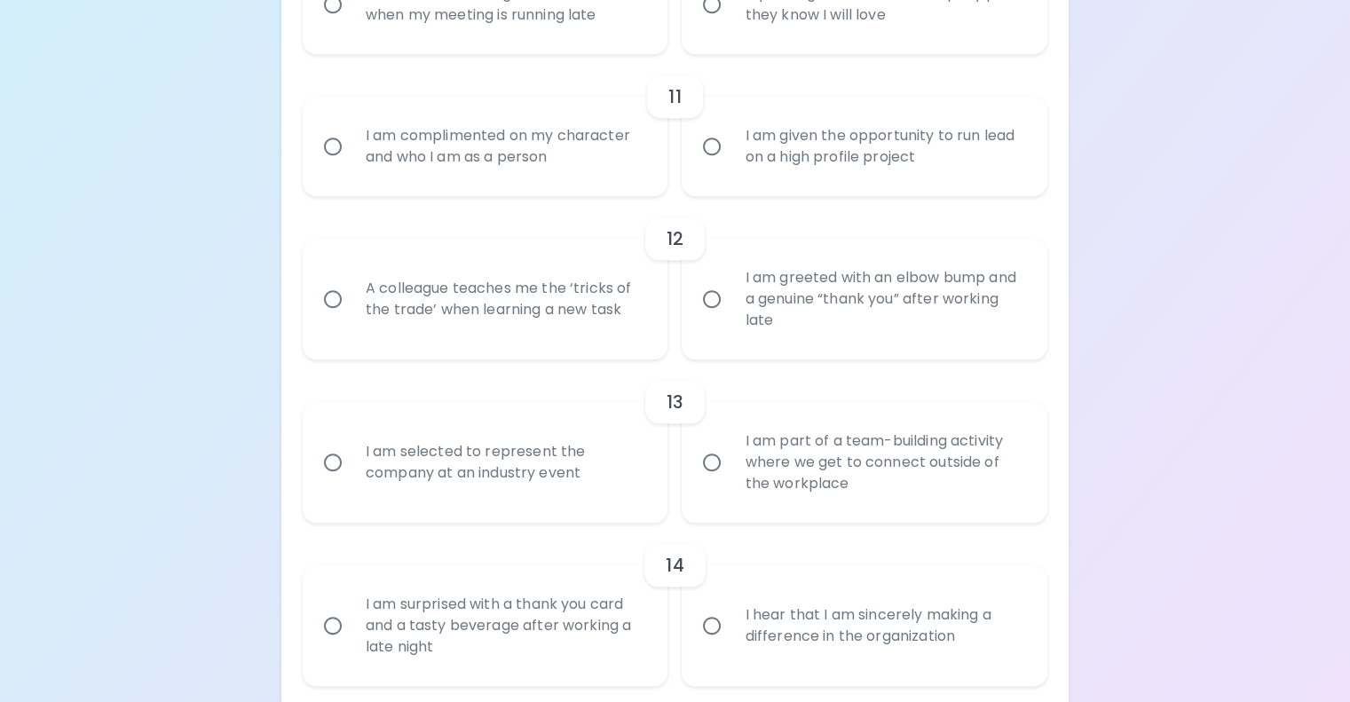
radio input "false"
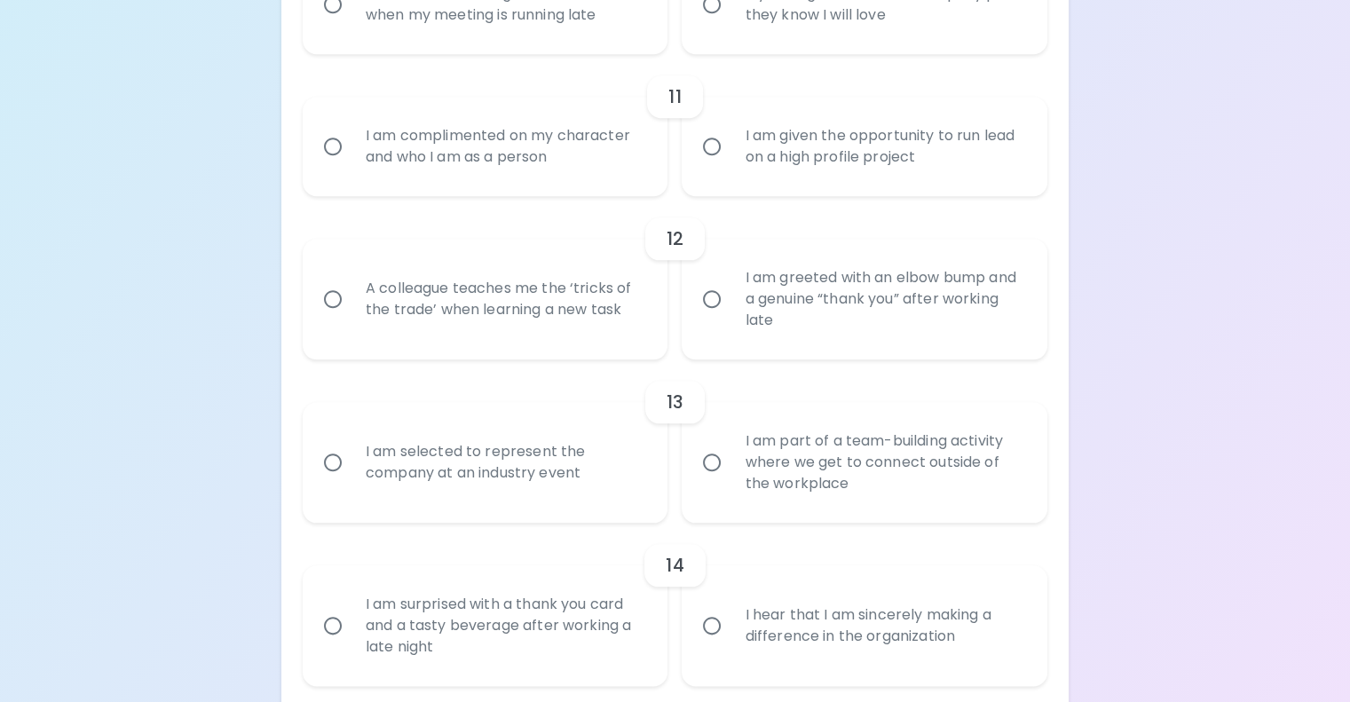
radio input "false"
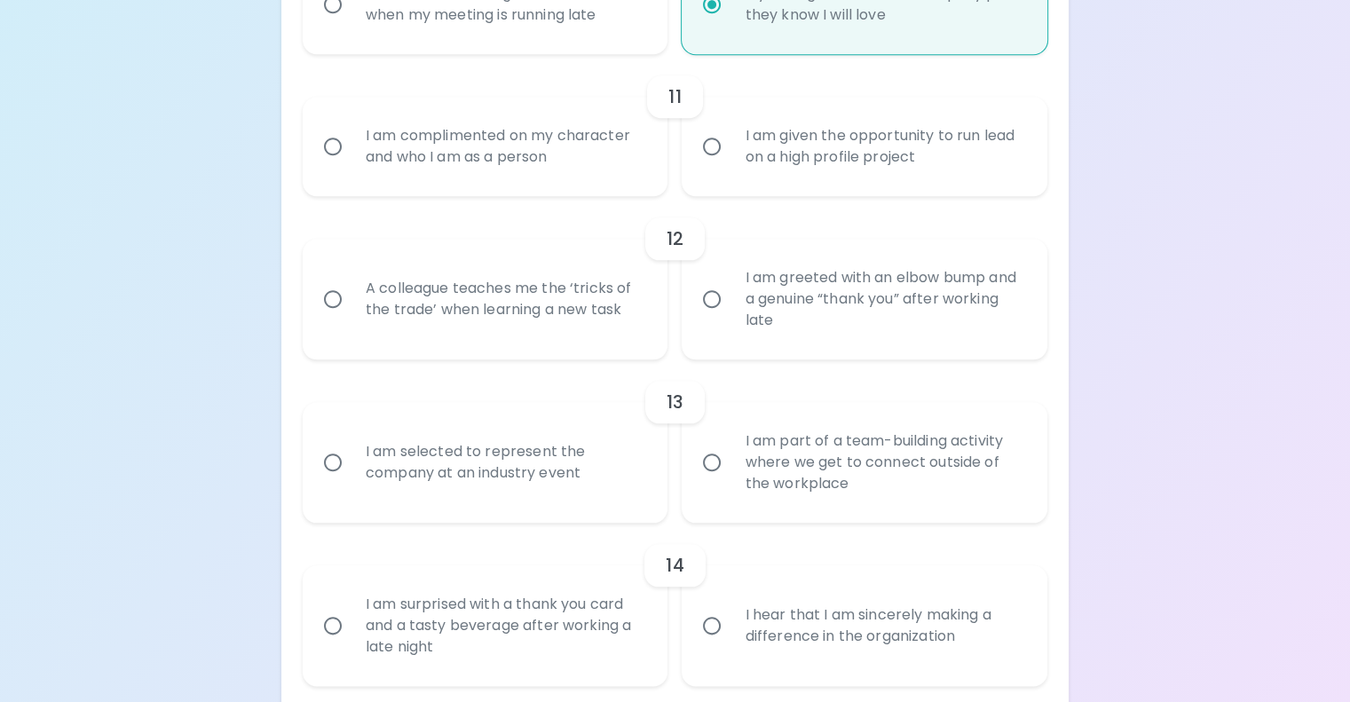
scroll to position [2039, 0]
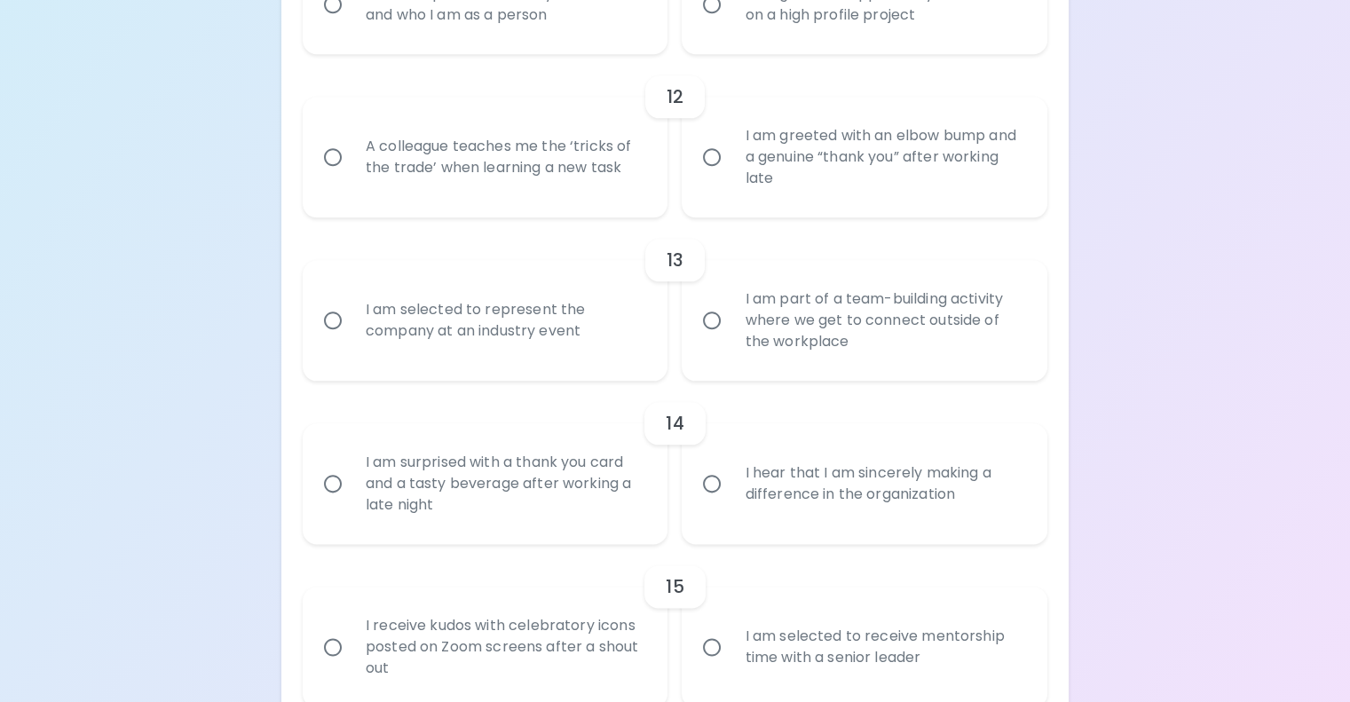
radio input "true"
click at [603, 47] on div "I am complimented on my character and who I am as a person" at bounding box center [504, 4] width 307 height 85
click at [351, 23] on input "I am complimented on my character and who I am as a person" at bounding box center [332, 4] width 37 height 37
radio input "false"
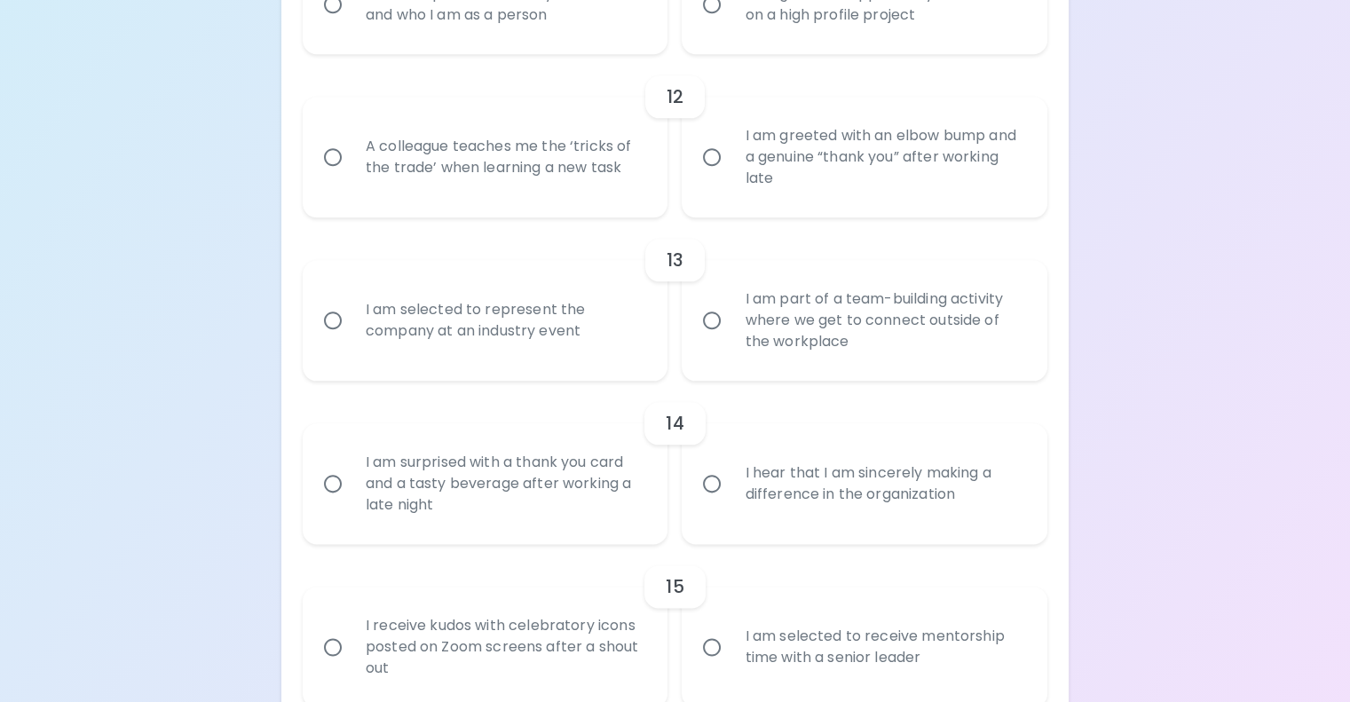
radio input "false"
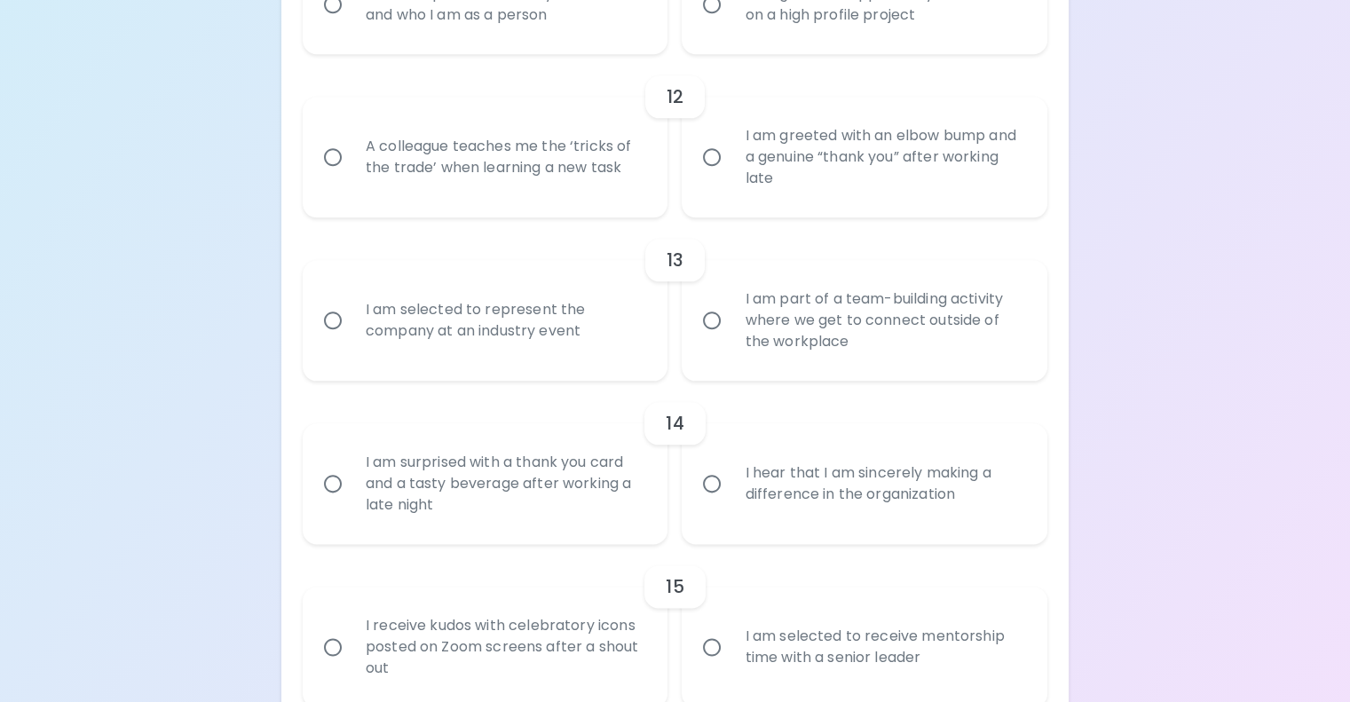
radio input "false"
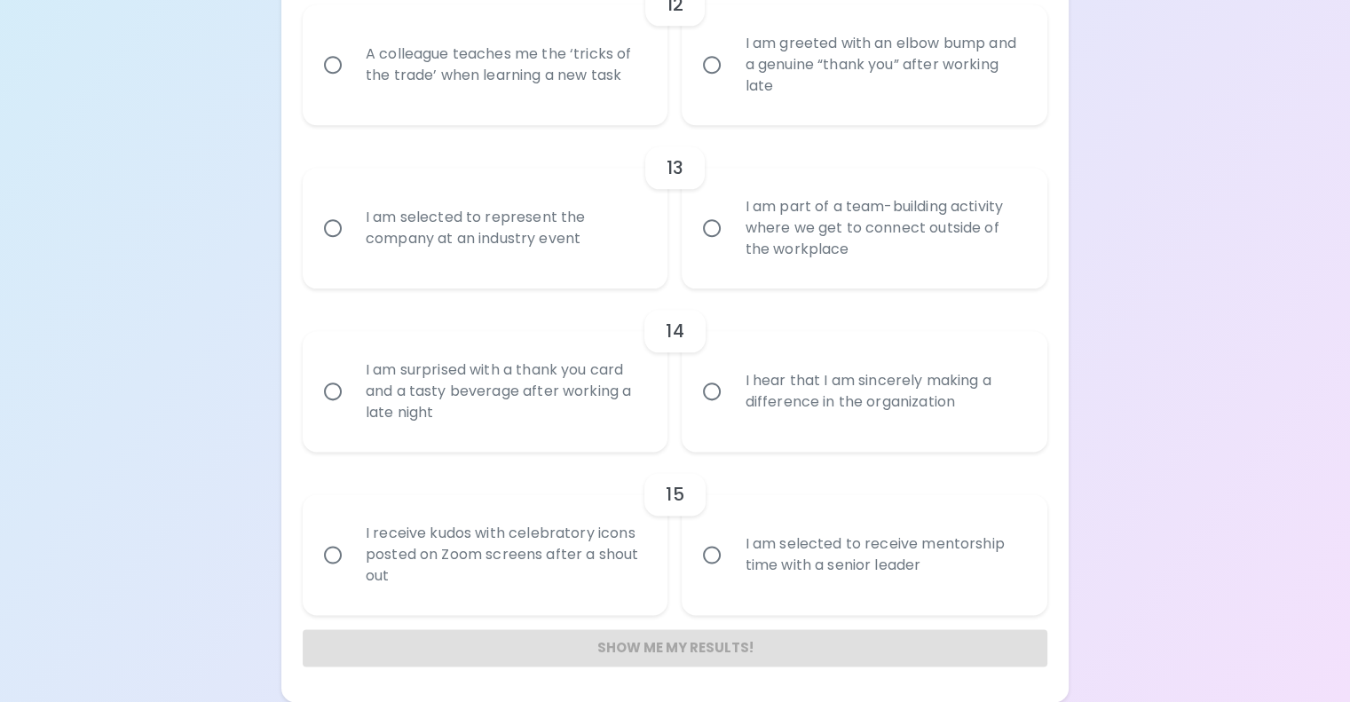
scroll to position [2327, 0]
radio input "true"
click at [606, 107] on div "A colleague teaches me the ‘tricks of the trade’ when learning a new task" at bounding box center [504, 64] width 307 height 85
click at [351, 83] on input "A colleague teaches me the ‘tricks of the trade’ when learning a new task" at bounding box center [332, 64] width 37 height 37
radio input "false"
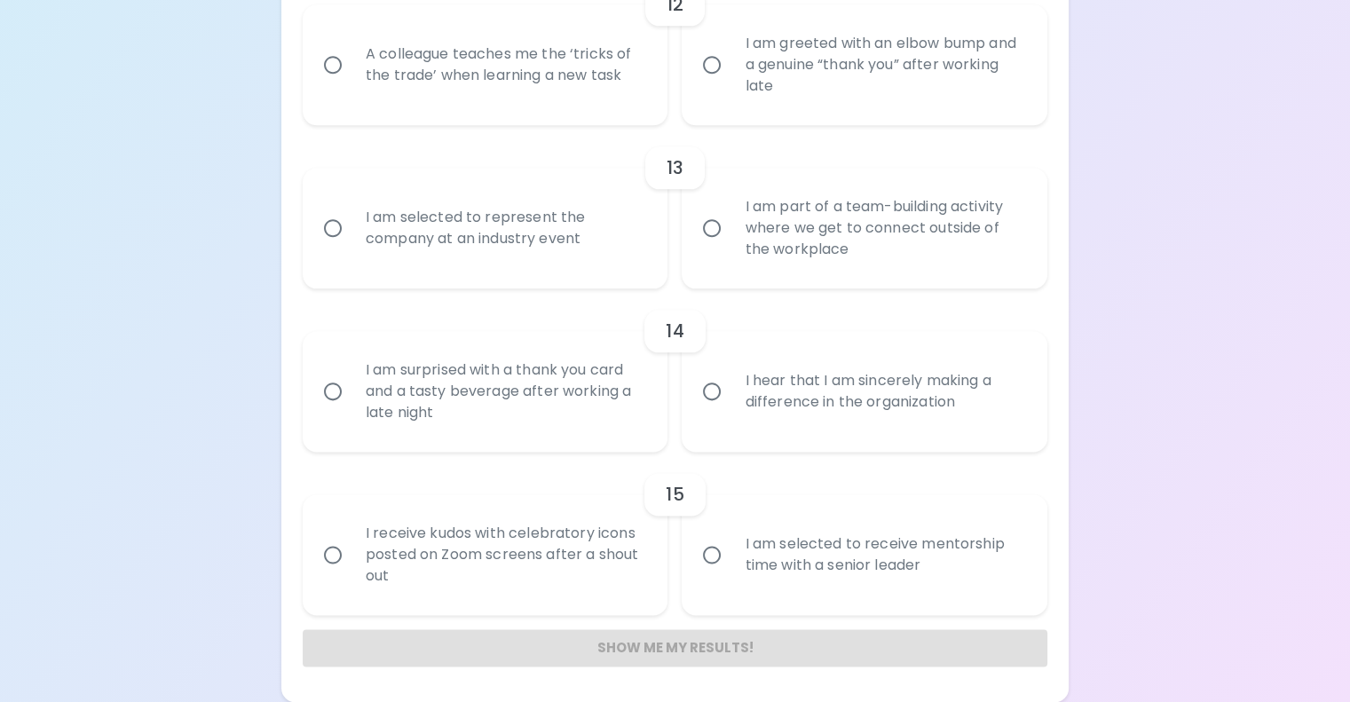
radio input "false"
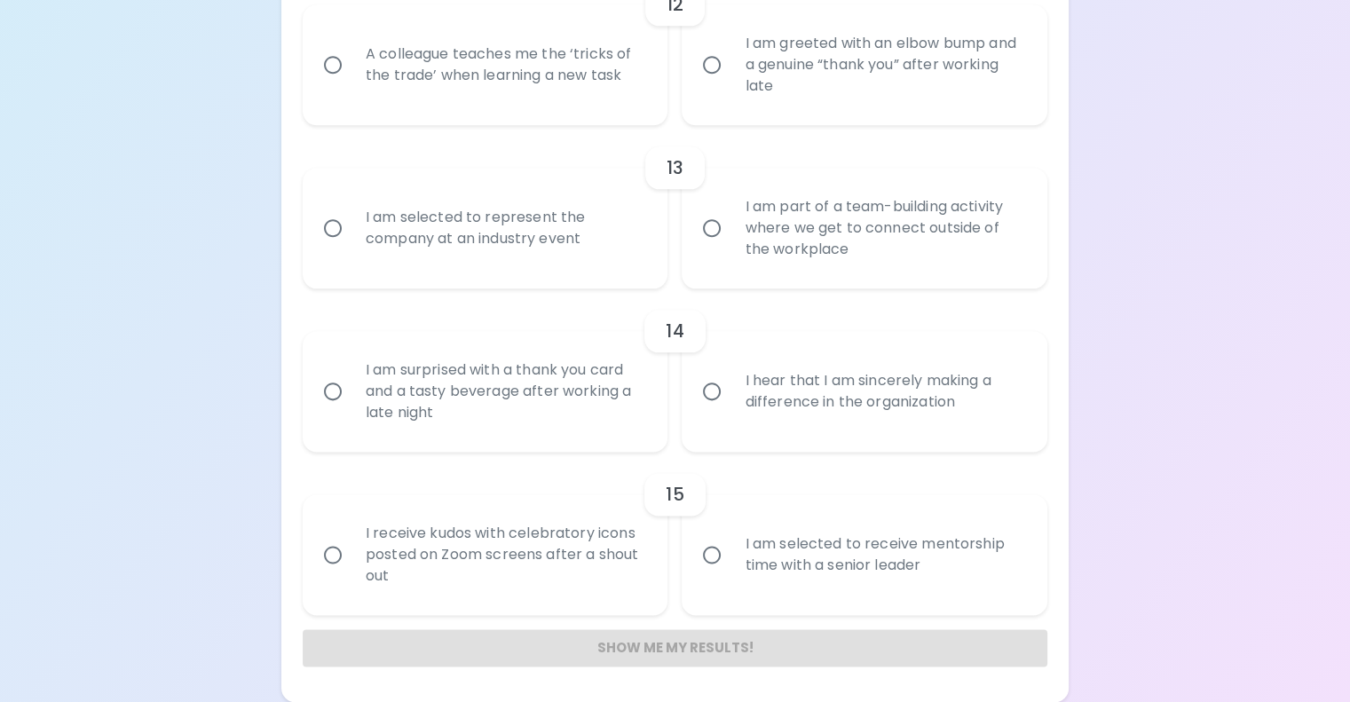
radio input "false"
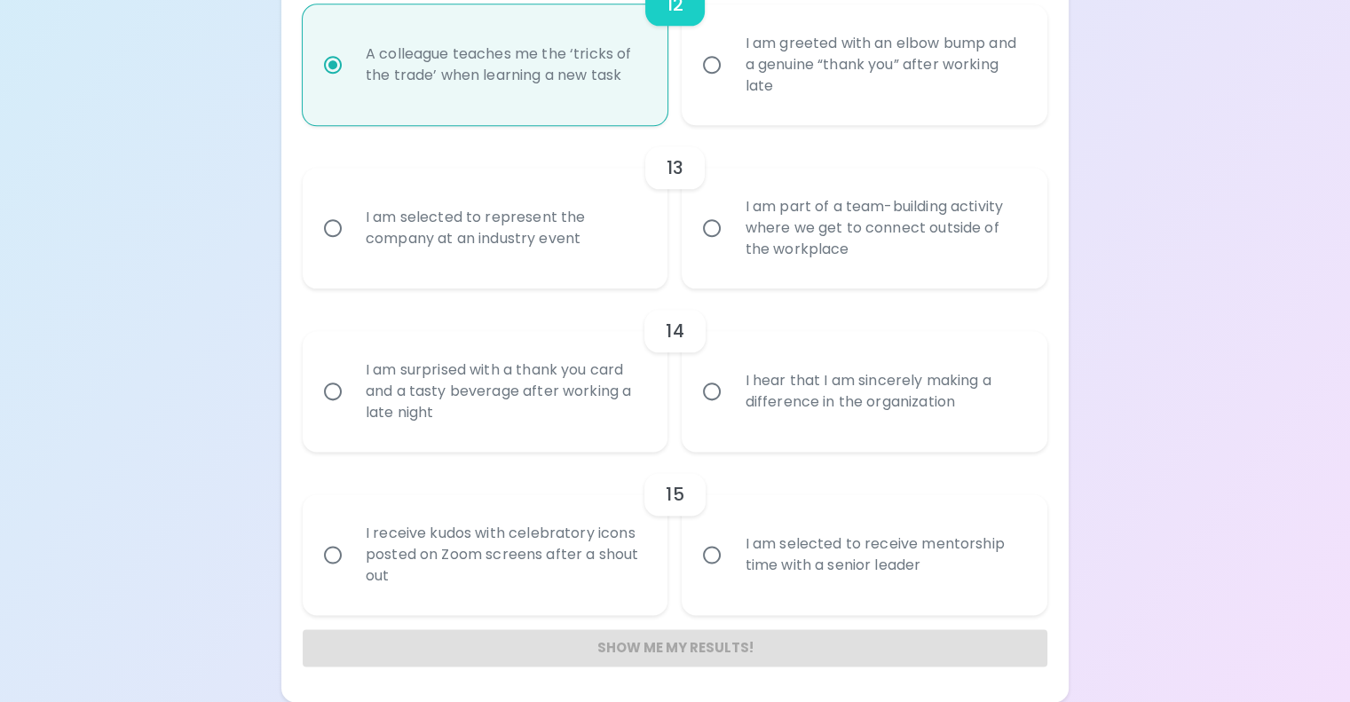
scroll to position [2469, 0]
radio input "true"
click at [597, 271] on div "I am selected to represent the company at an industry event" at bounding box center [504, 227] width 307 height 85
click at [351, 247] on input "I am selected to represent the company at an industry event" at bounding box center [332, 227] width 37 height 37
radio input "false"
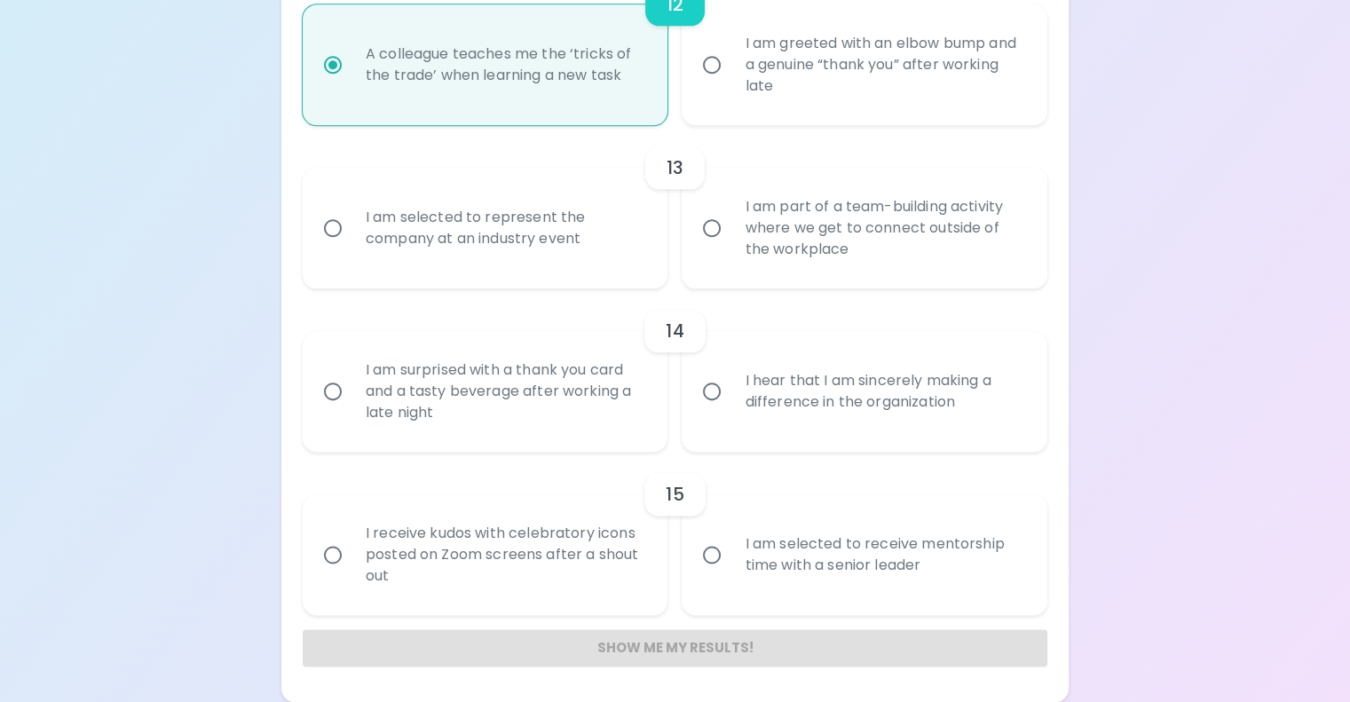
radio input "false"
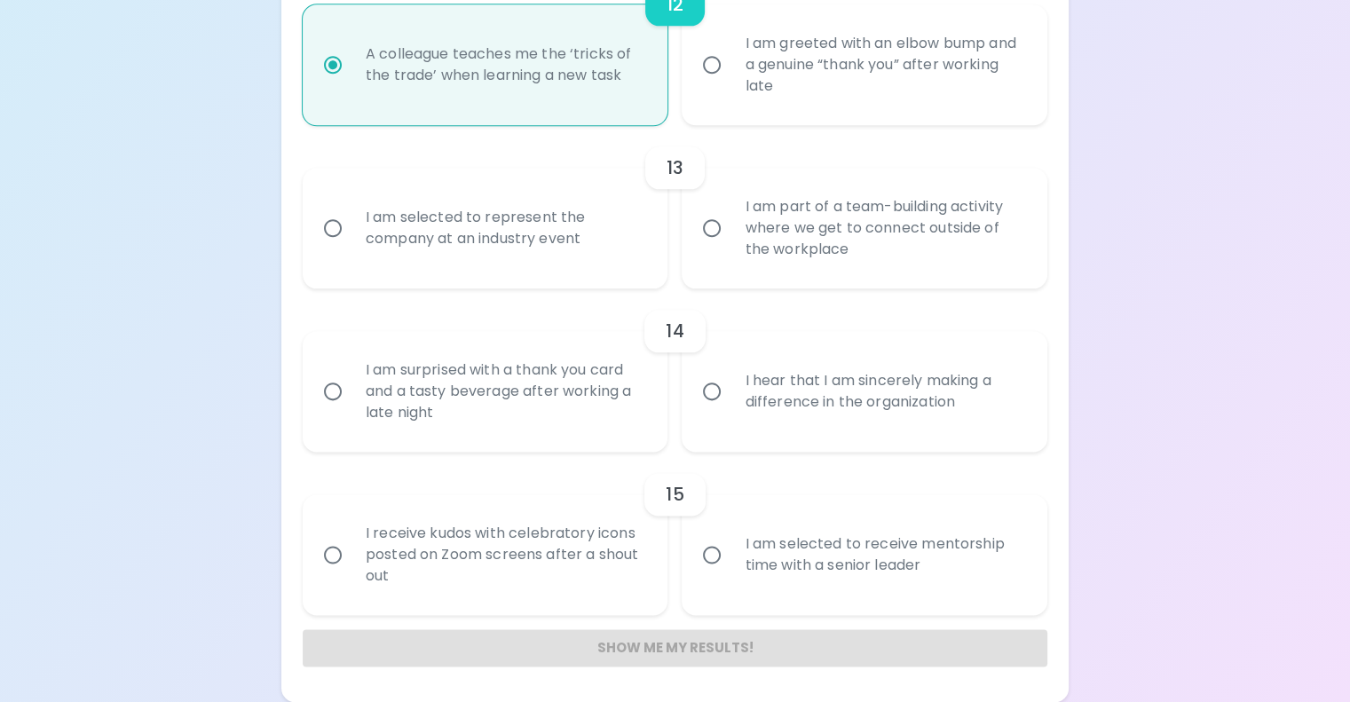
radio input "false"
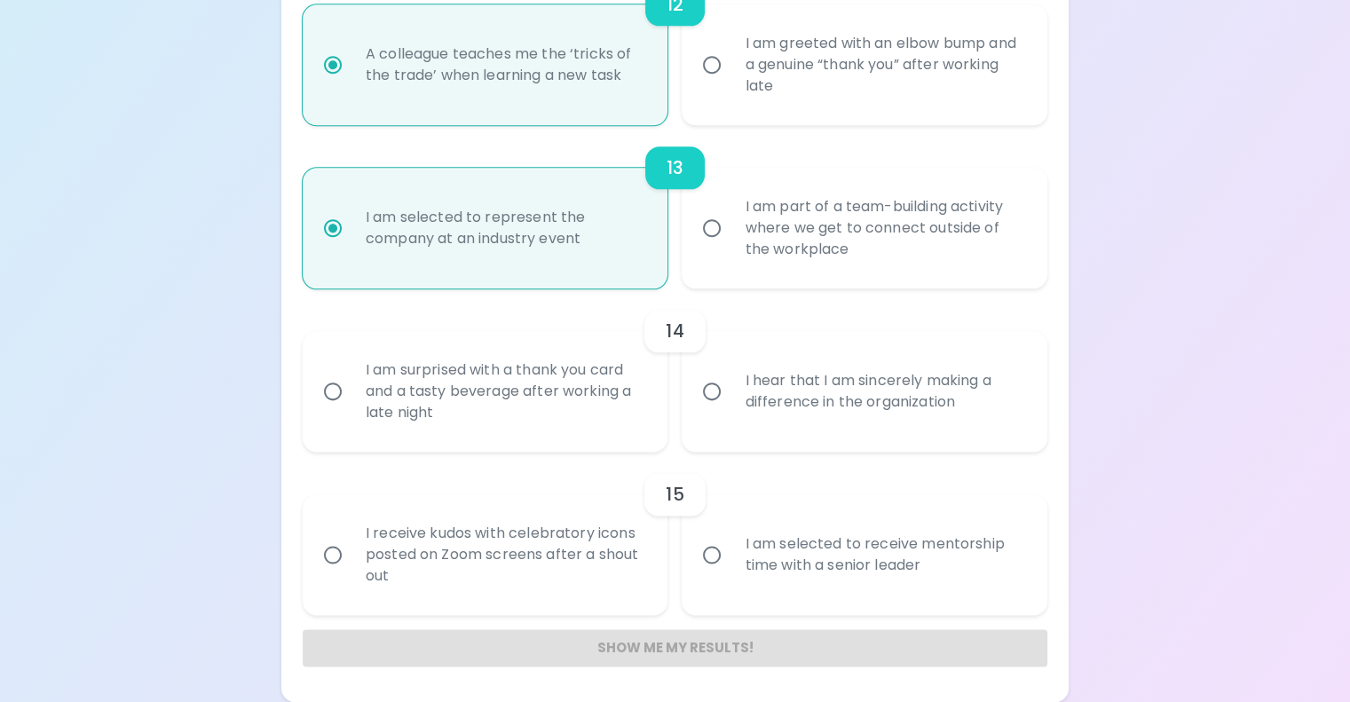
scroll to position [2611, 0]
radio input "true"
click at [792, 278] on div "I am part of a team-building activity where we get to connect outside of the wo…" at bounding box center [883, 228] width 307 height 106
click at [730, 247] on input "I am part of a team-building activity where we get to connect outside of the wo…" at bounding box center [711, 227] width 37 height 37
radio input "false"
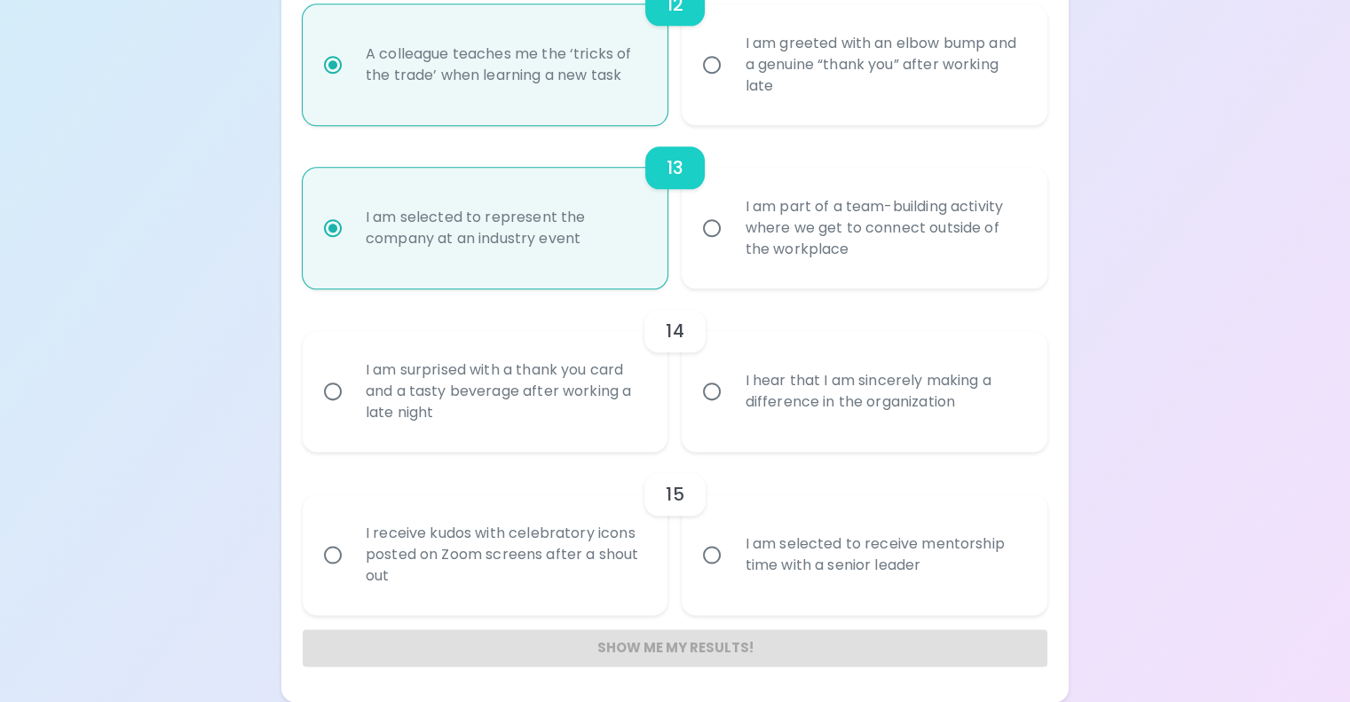
radio input "false"
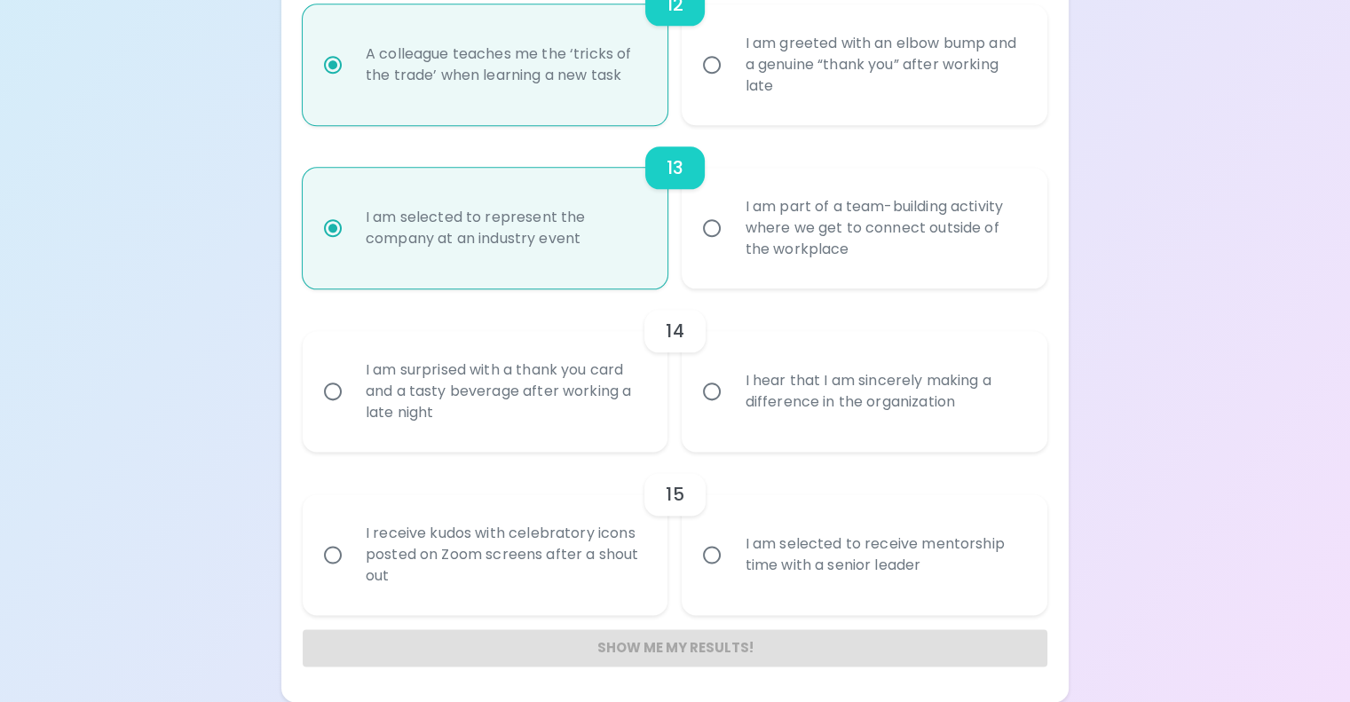
radio input "false"
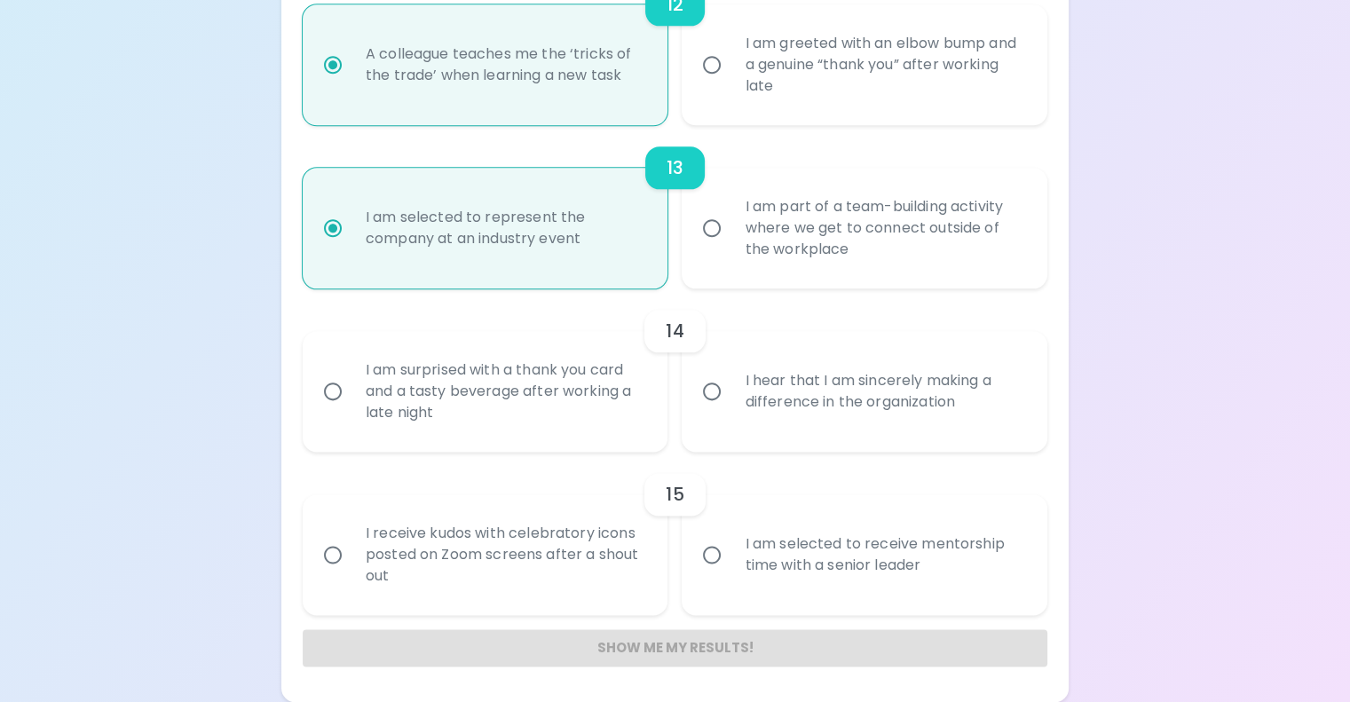
radio input "true"
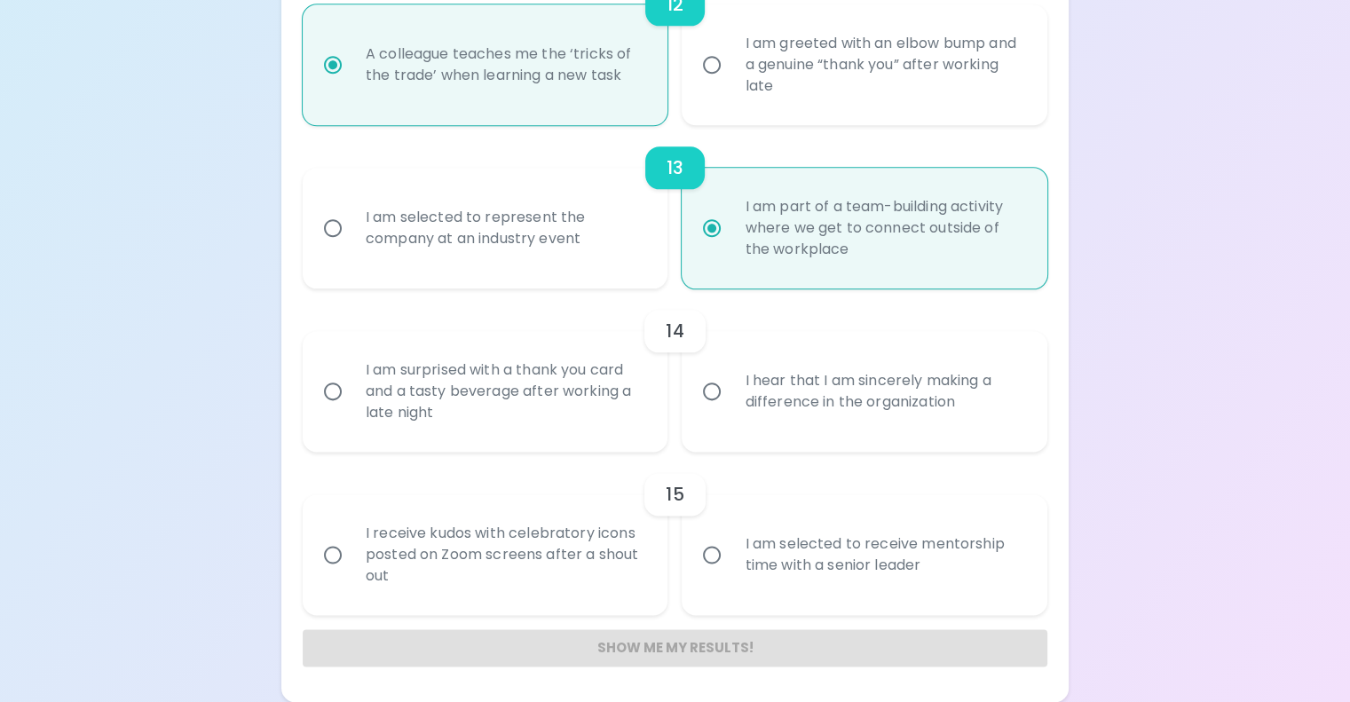
radio input "true"
click at [603, 269] on div "I am selected to represent the company at an industry event" at bounding box center [504, 227] width 307 height 85
click at [351, 247] on input "I am selected to represent the company at an industry event" at bounding box center [332, 227] width 37 height 37
radio input "false"
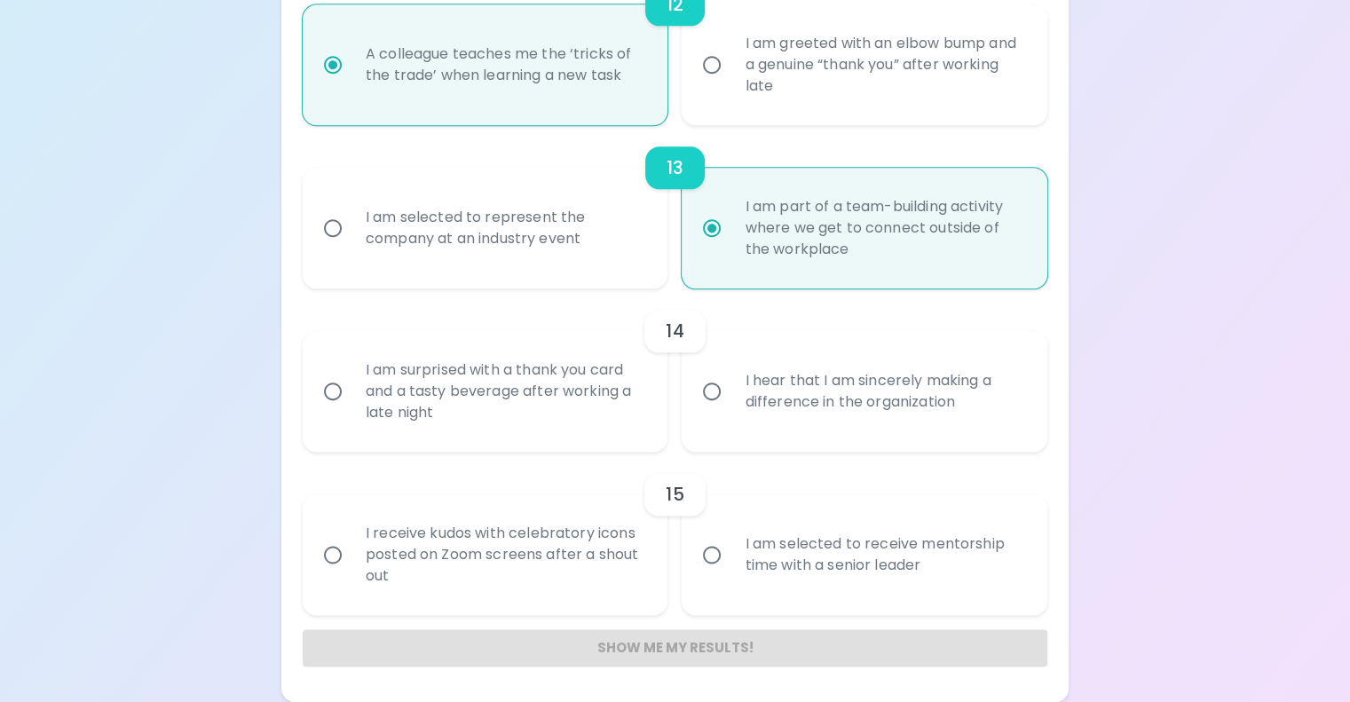
radio input "false"
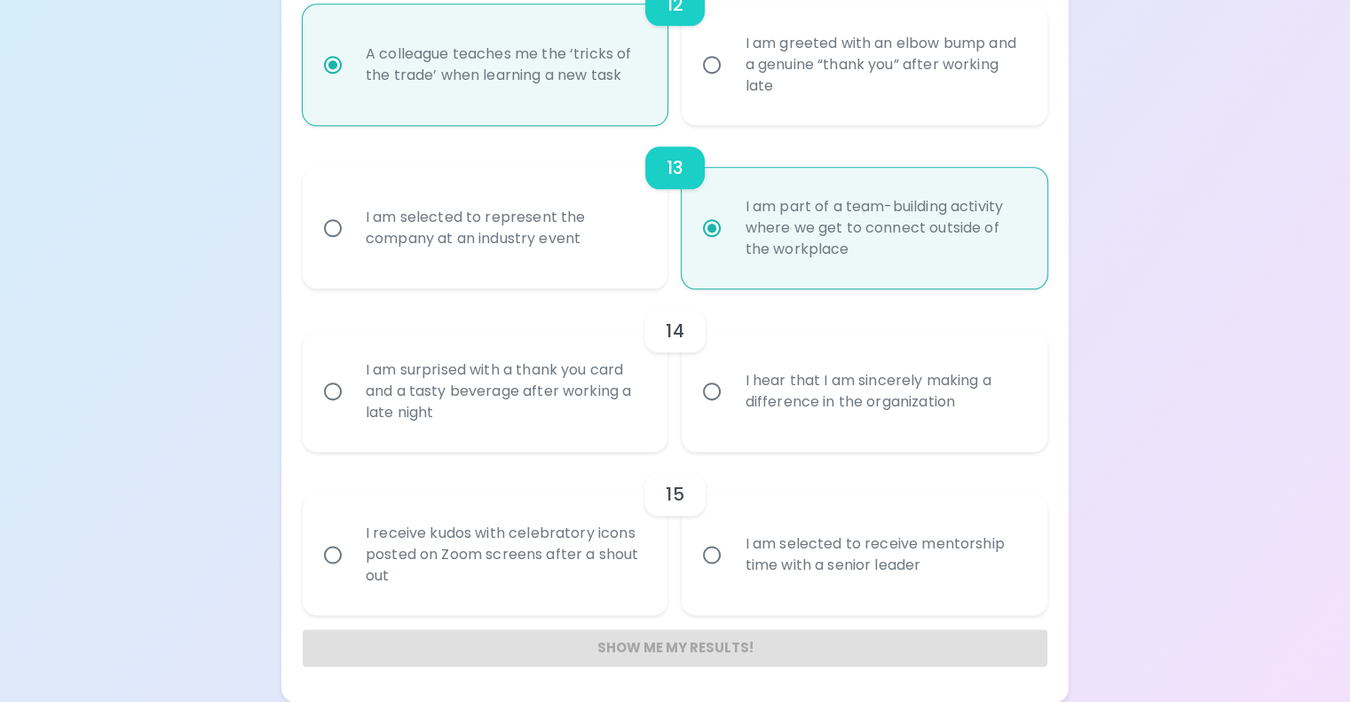
radio input "false"
radio input "true"
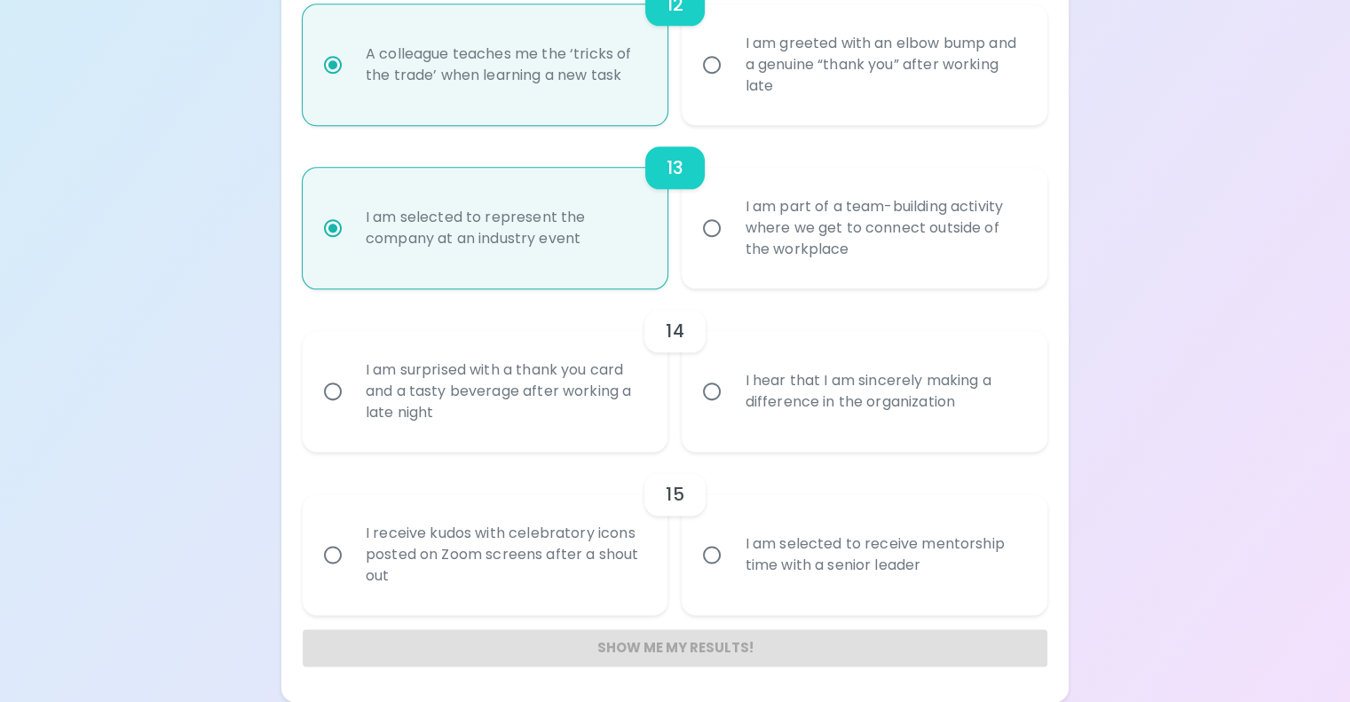
scroll to position [2698, 0]
radio input "true"
click at [874, 374] on div "I hear that I am sincerely making a difference in the organization" at bounding box center [883, 391] width 307 height 85
click at [730, 374] on input "I hear that I am sincerely making a difference in the organization" at bounding box center [711, 391] width 37 height 37
radio input "false"
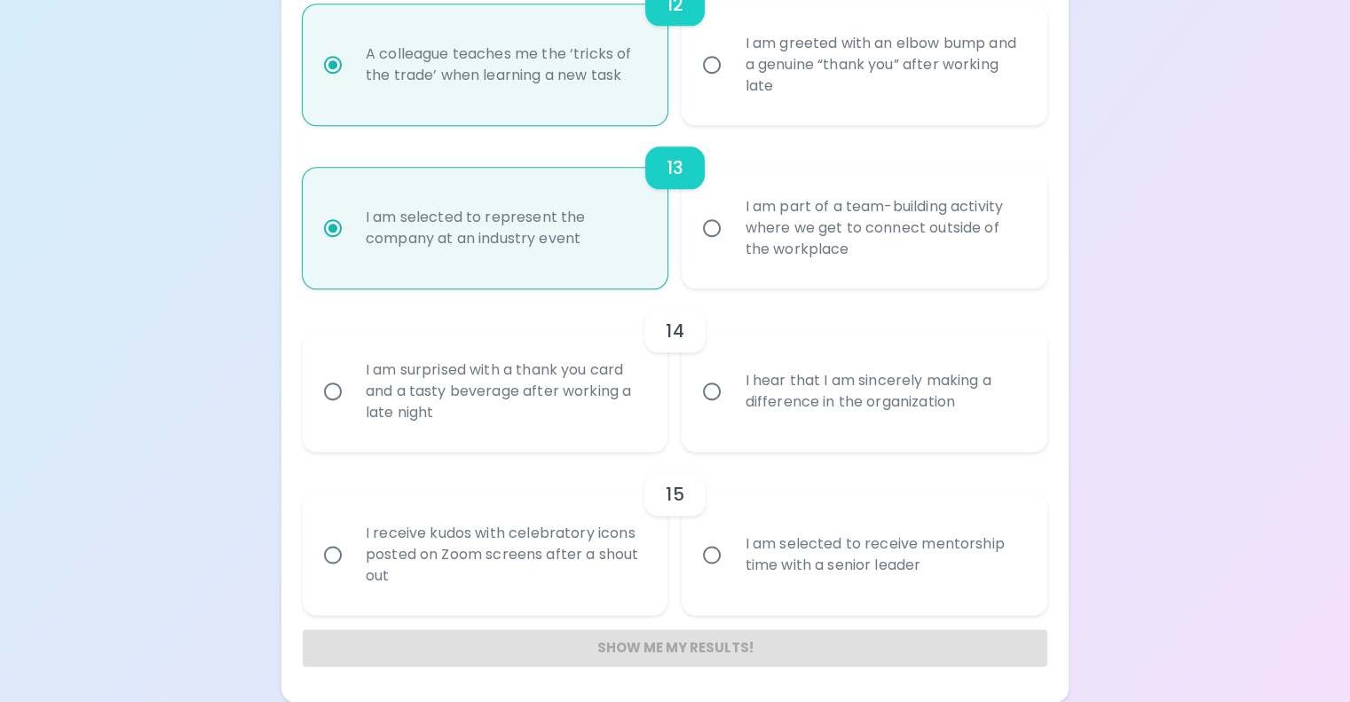
radio input "false"
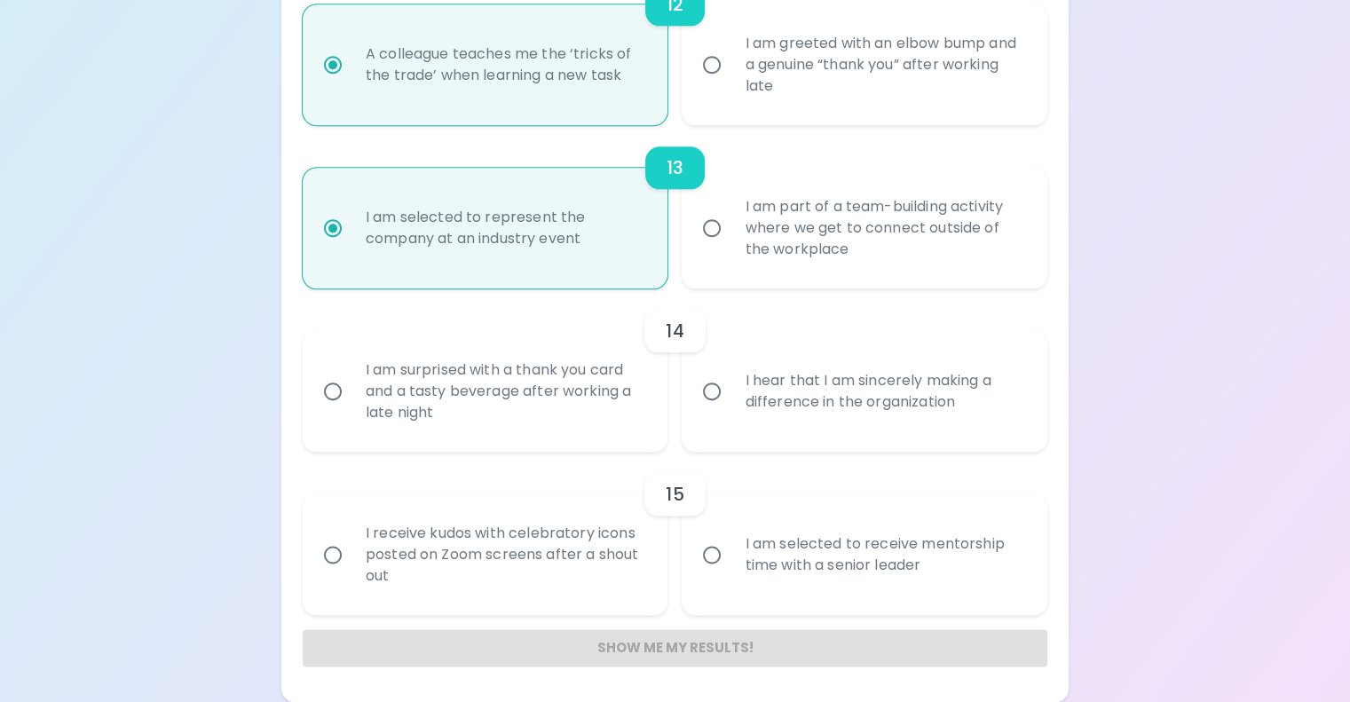
radio input "false"
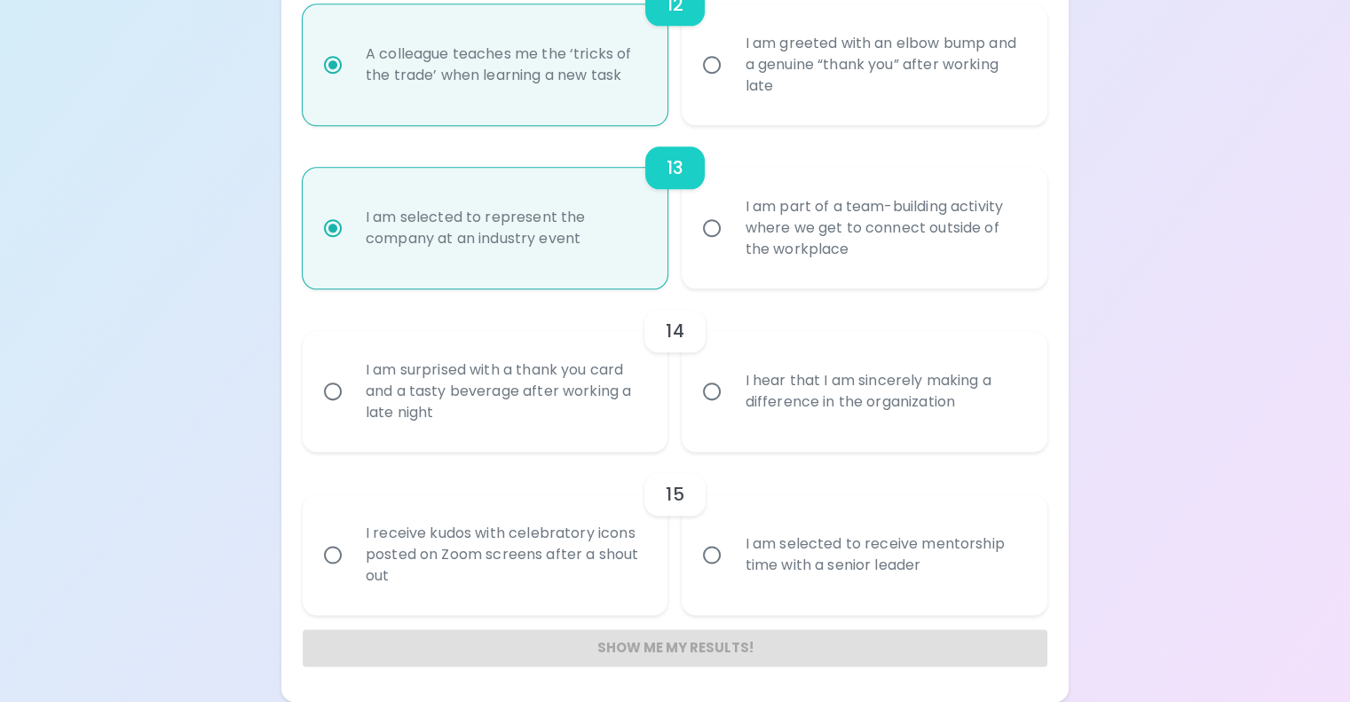
radio input "false"
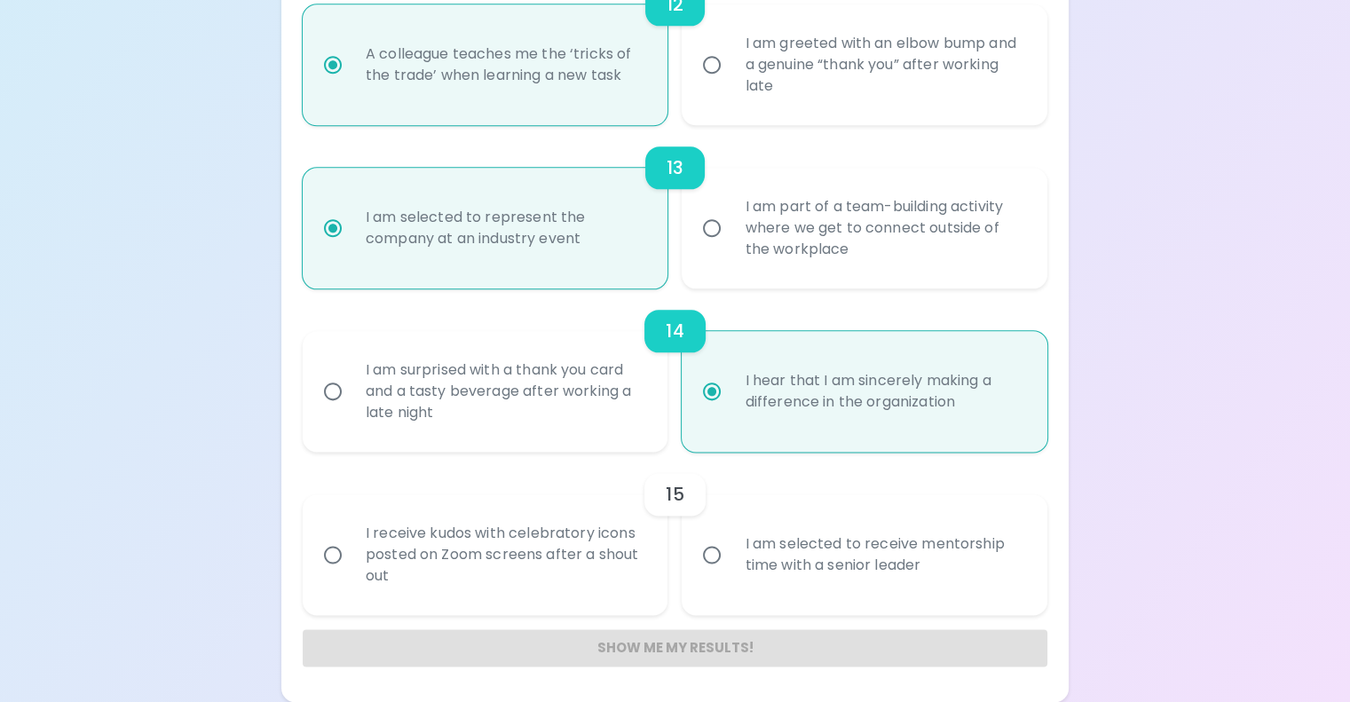
radio input "true"
click at [808, 553] on div "I am selected to receive mentorship time with a senior leader" at bounding box center [883, 554] width 307 height 85
click at [730, 553] on input "I am selected to receive mentorship time with a senior leader" at bounding box center [711, 554] width 37 height 37
radio input "false"
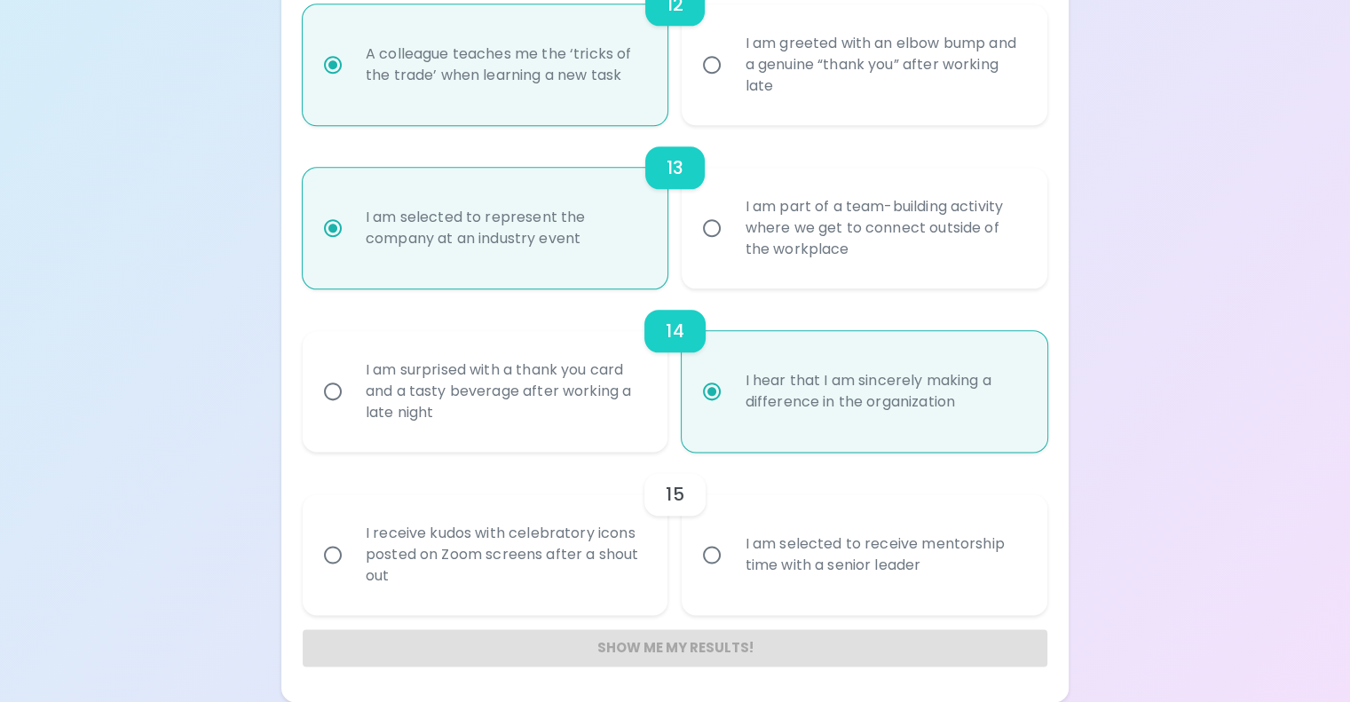
radio input "false"
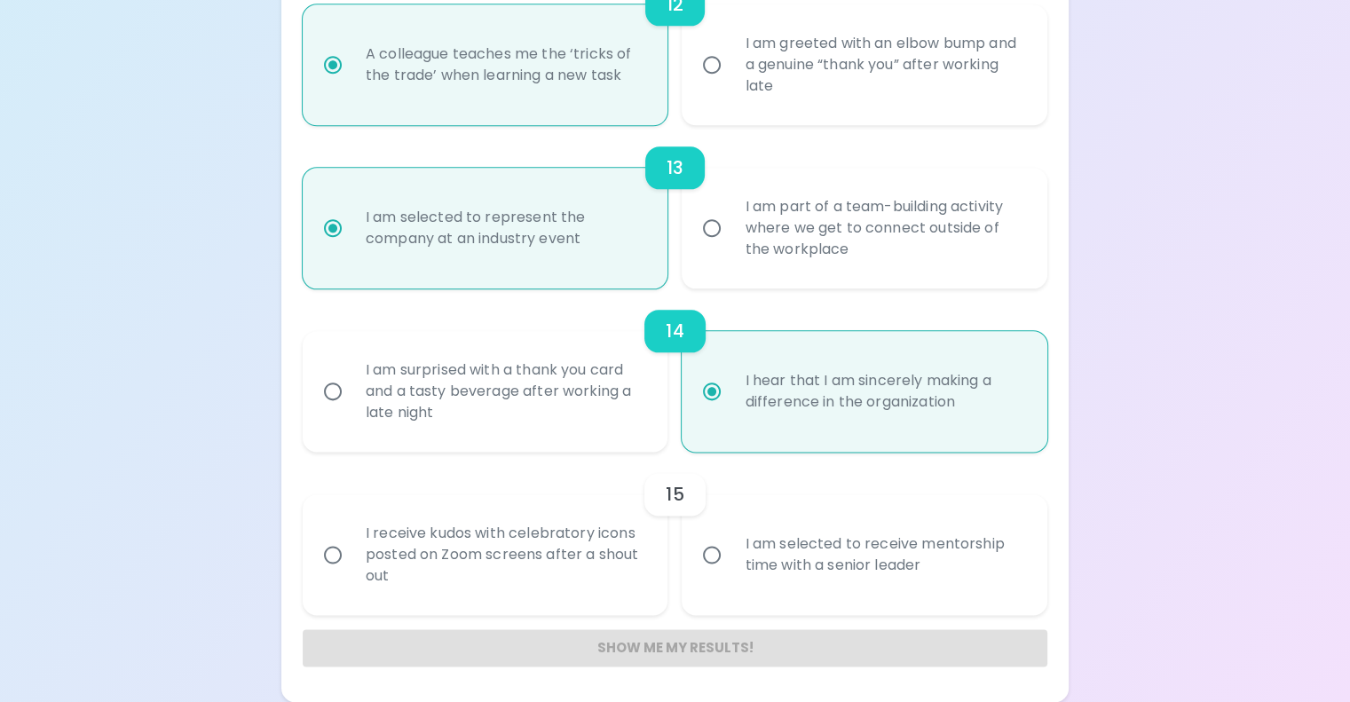
radio input "false"
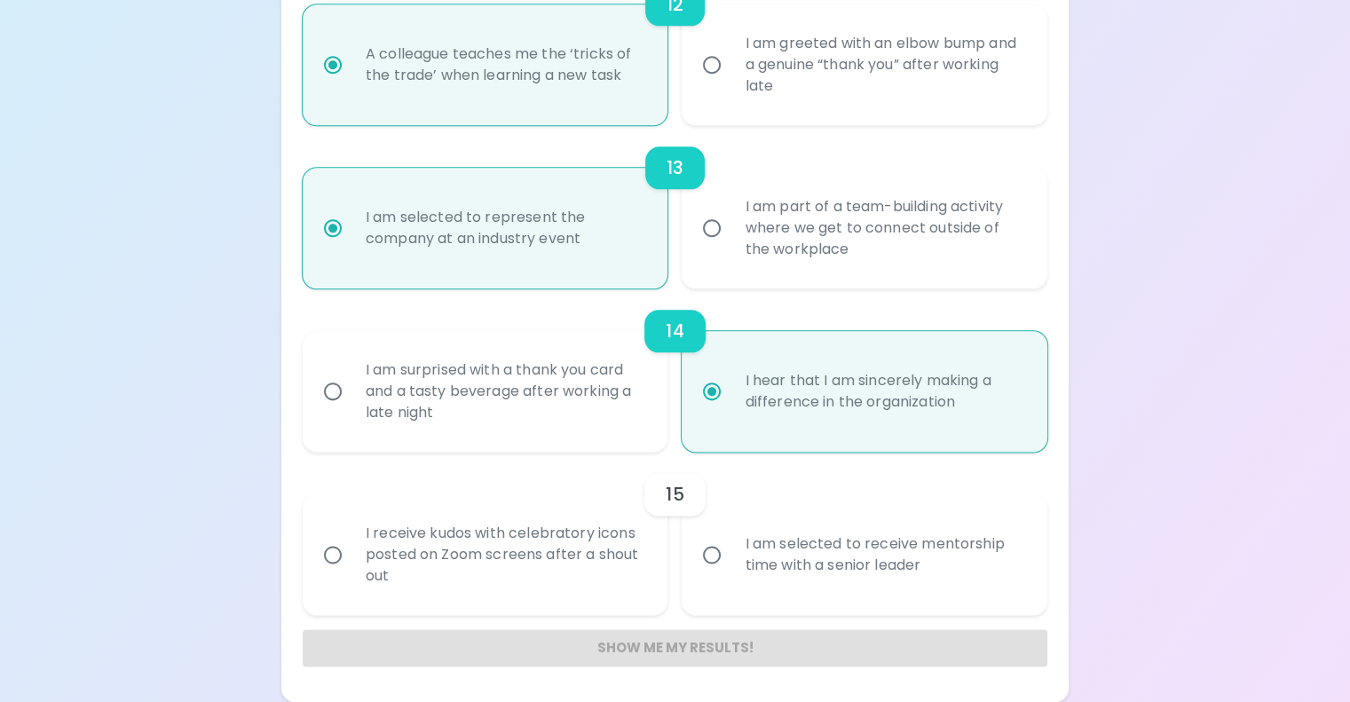
radio input "false"
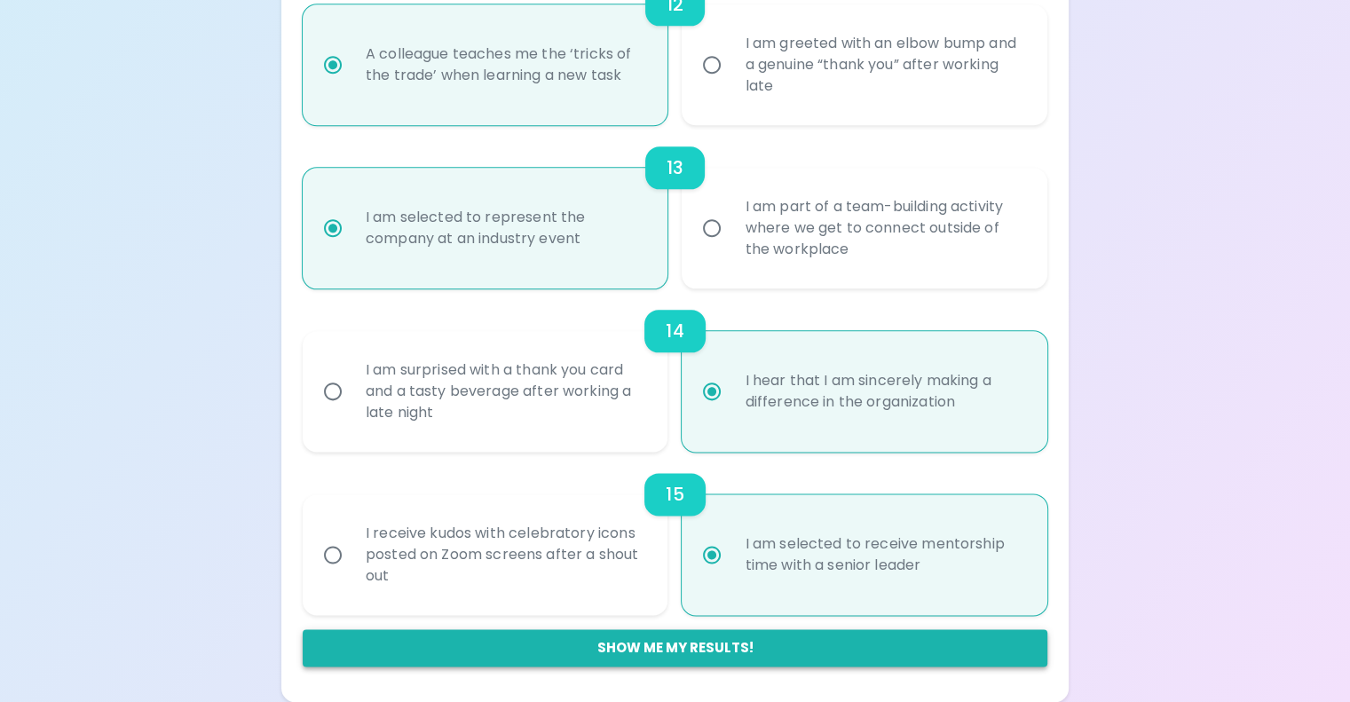
radio input "true"
click at [757, 649] on button "Show me my results!" at bounding box center [675, 647] width 744 height 37
radio input "false"
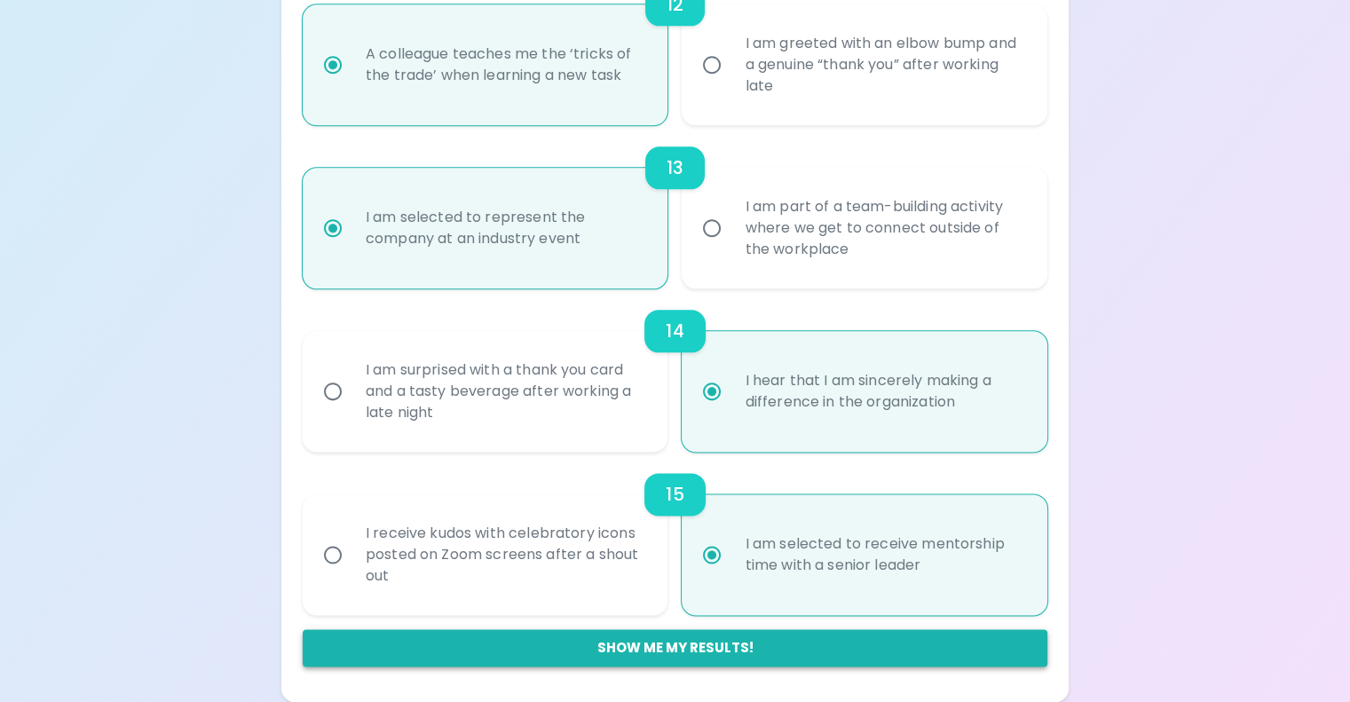
radio input "false"
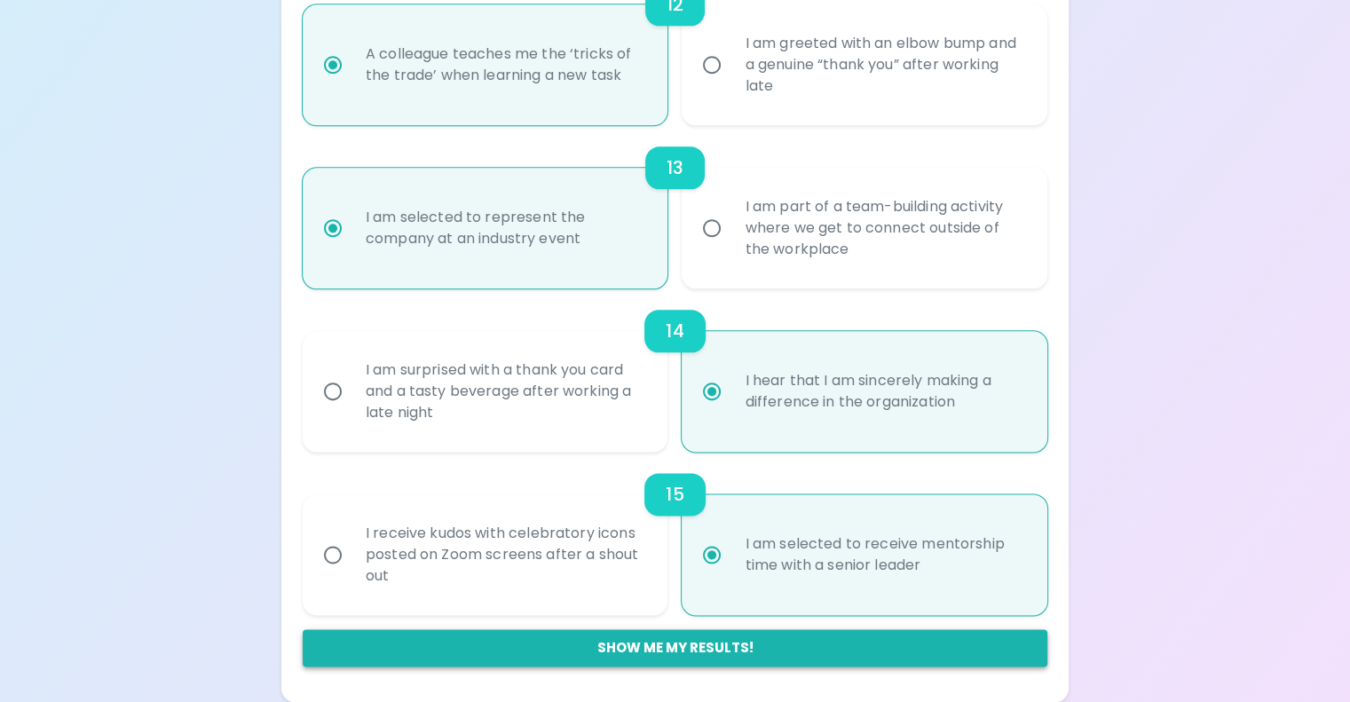
radio input "false"
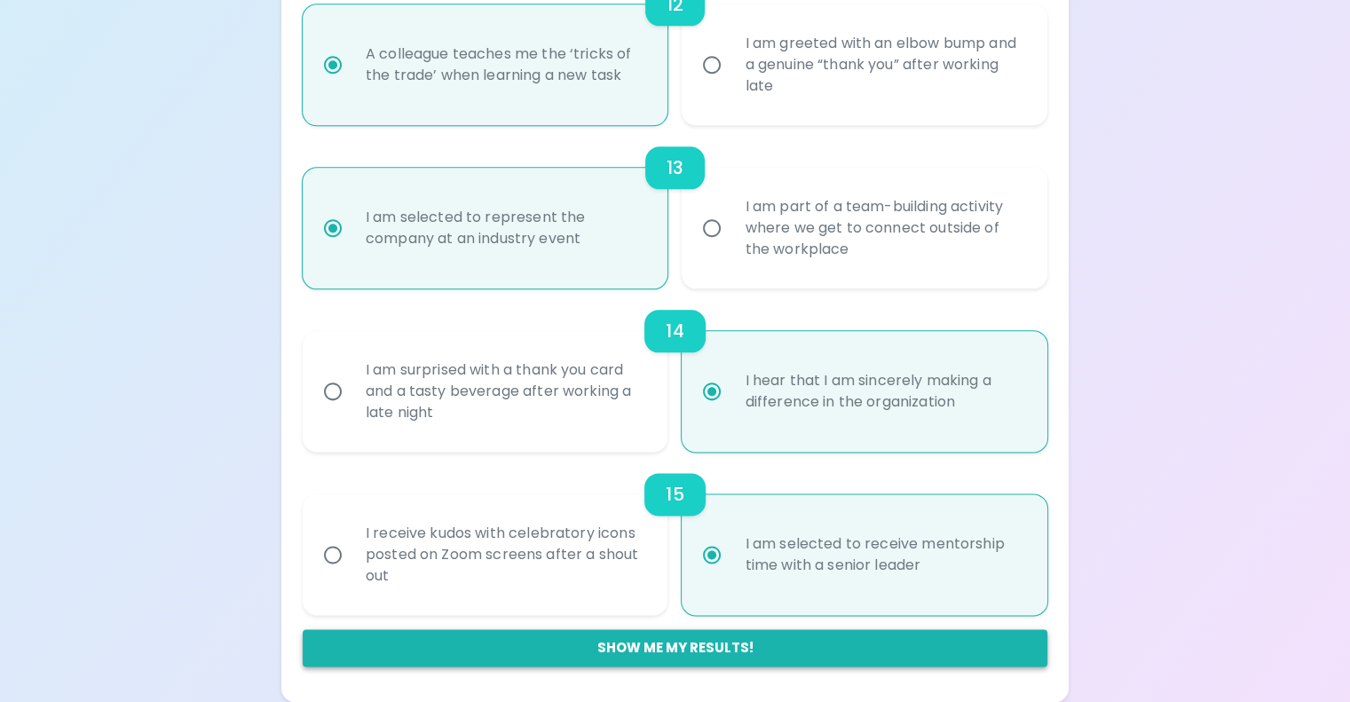
radio input "false"
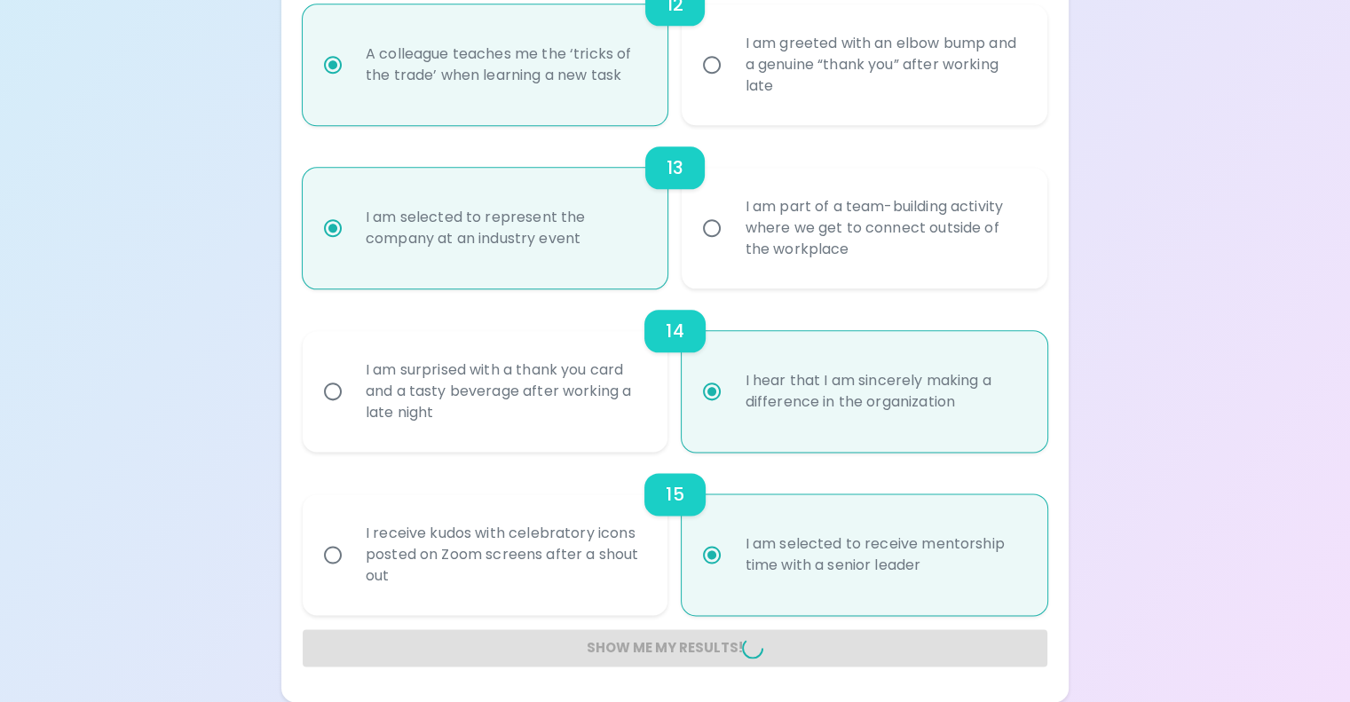
radio input "false"
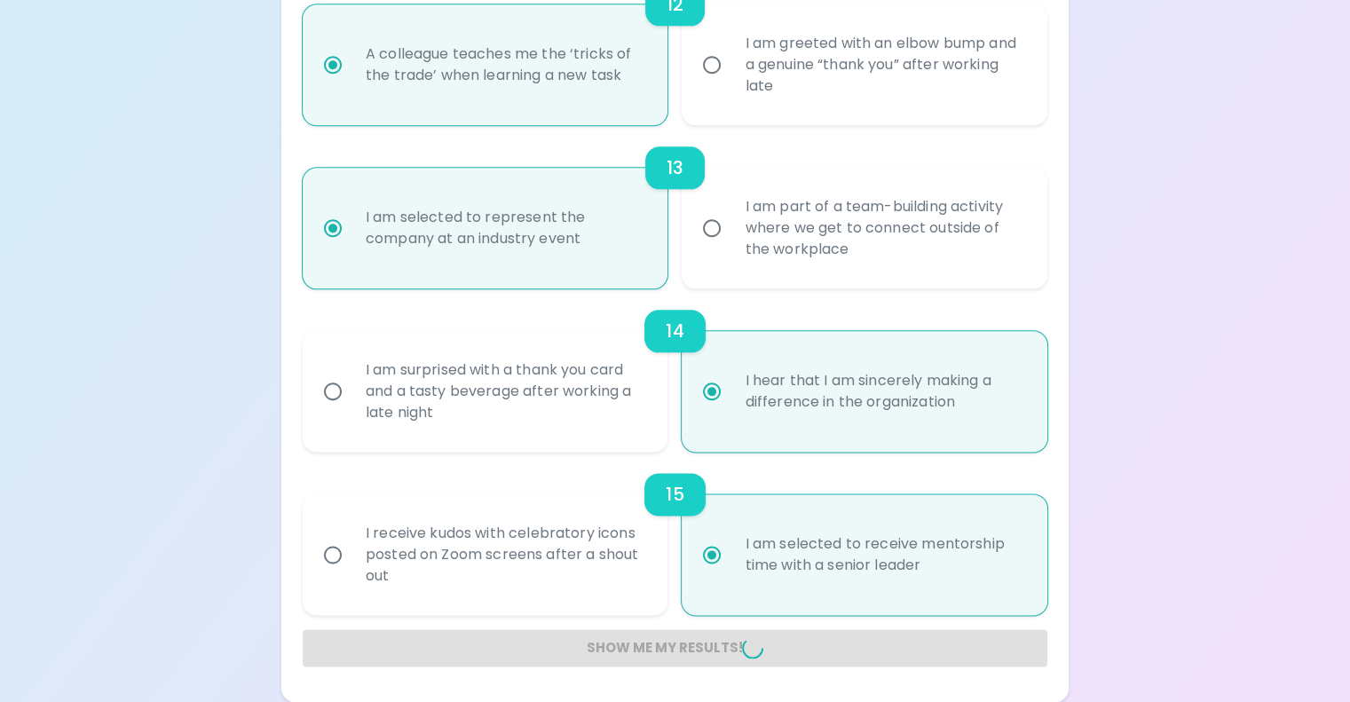
radio input "false"
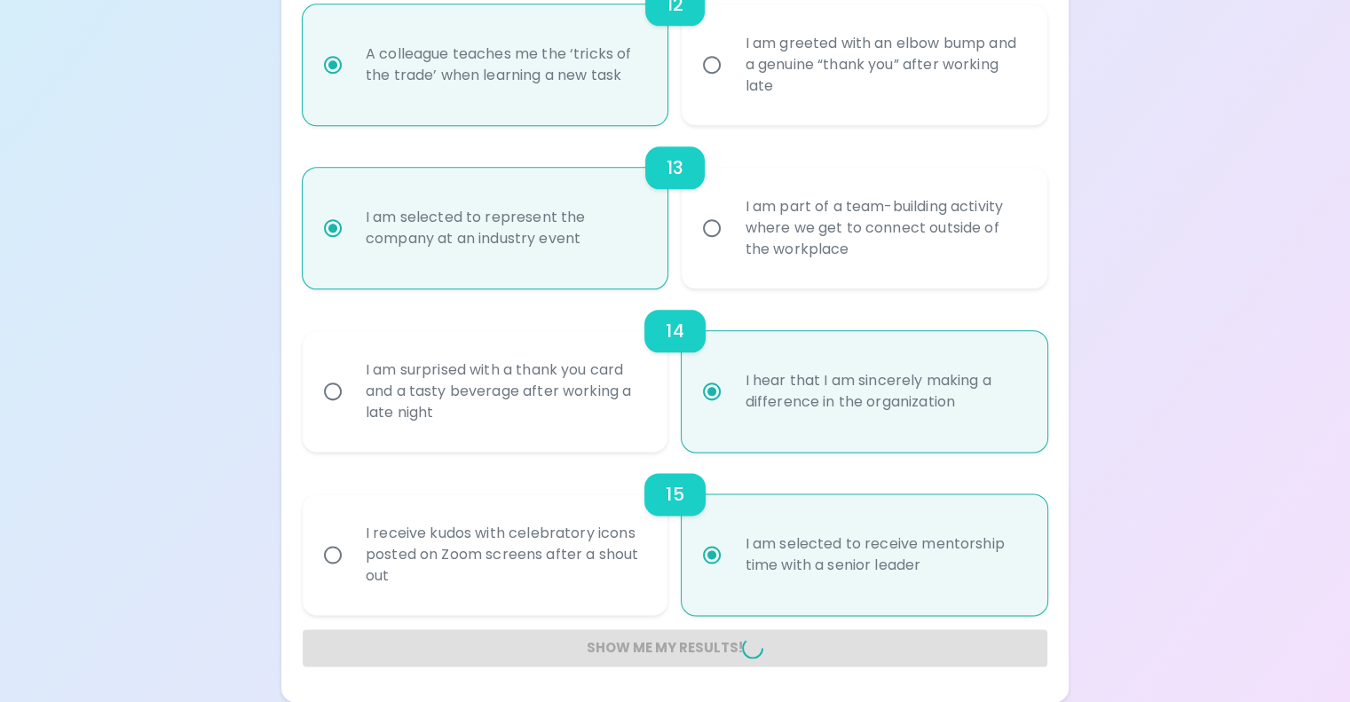
radio input "false"
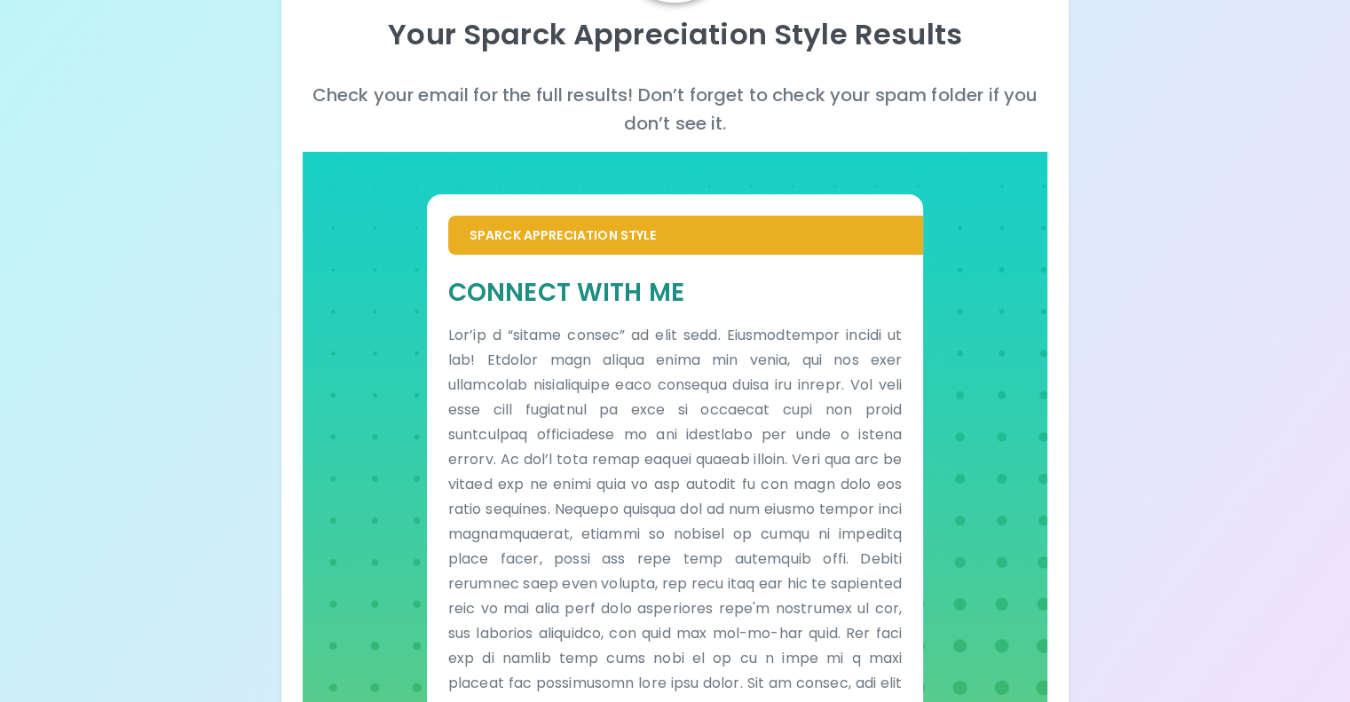
scroll to position [0, 0]
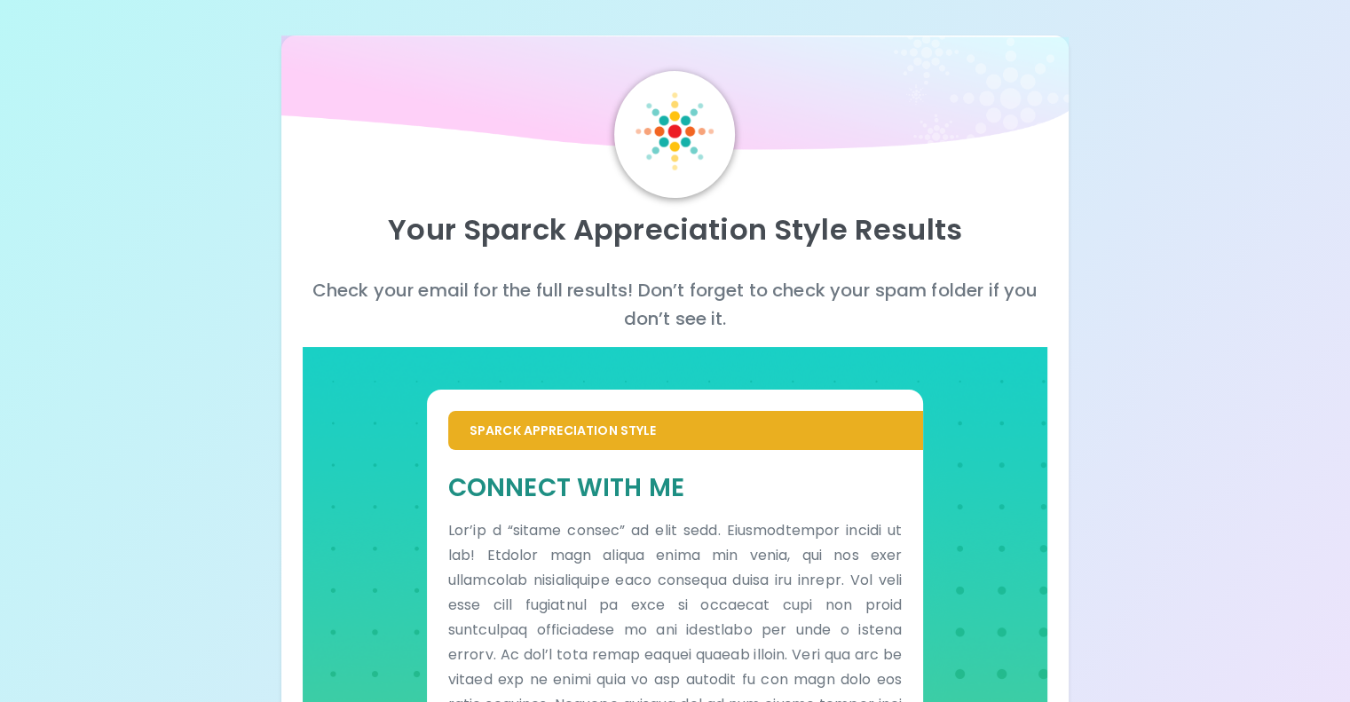
drag, startPoint x: 851, startPoint y: 475, endPoint x: 844, endPoint y: 484, distance: 12.1
click at [1020, 323] on div "Your Sparck Appreciation Style Results Check your email for the full results! D…" at bounding box center [675, 522] width 1350 height 1044
